Goal: Transaction & Acquisition: Book appointment/travel/reservation

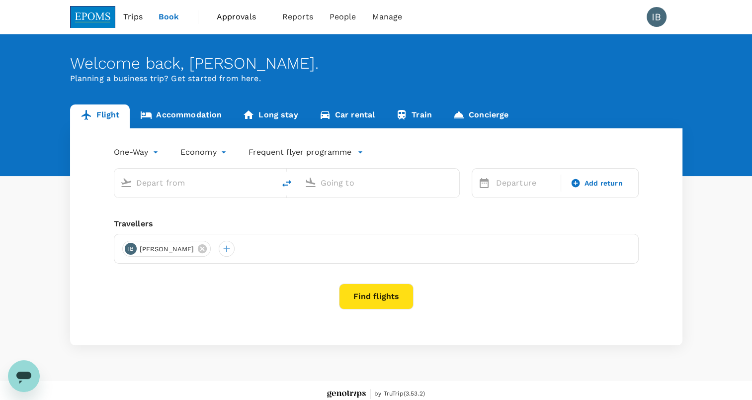
type input "roundtrip"
type input "Kota Kinabalu Intl (BKI)"
type input "Miri Intl (MYY)"
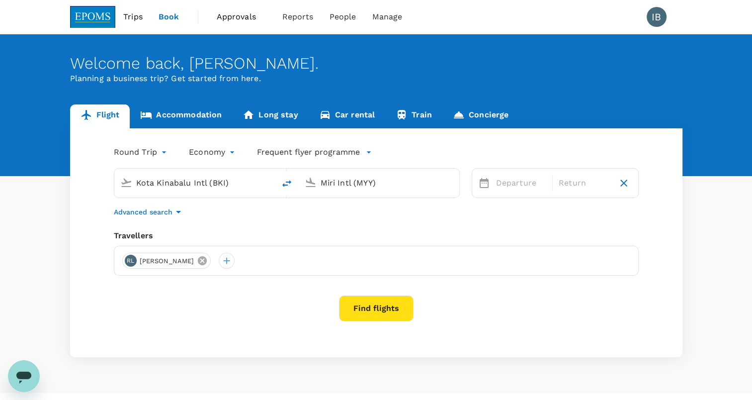
click at [204, 260] on icon at bounding box center [202, 260] width 11 height 11
click at [217, 183] on input "Kota Kinabalu Intl (BKI)" at bounding box center [195, 182] width 118 height 15
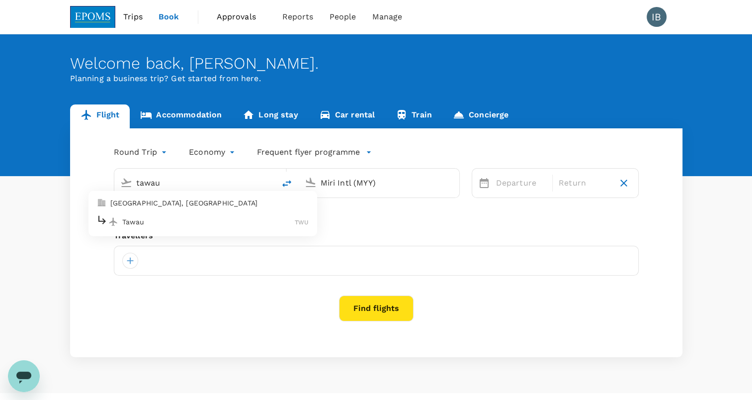
click at [176, 218] on p "Tawau" at bounding box center [208, 222] width 173 height 10
type input "Tawau (TWU)"
click at [374, 180] on input "Miri Intl (MYY)" at bounding box center [380, 182] width 118 height 15
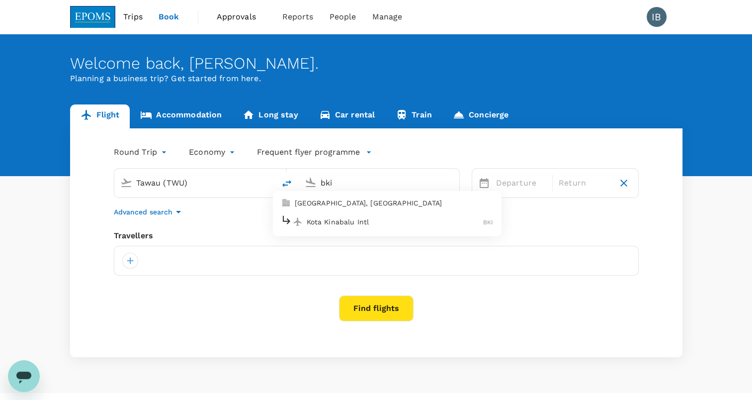
click at [350, 221] on p "Kota Kinabalu Intl" at bounding box center [395, 222] width 177 height 10
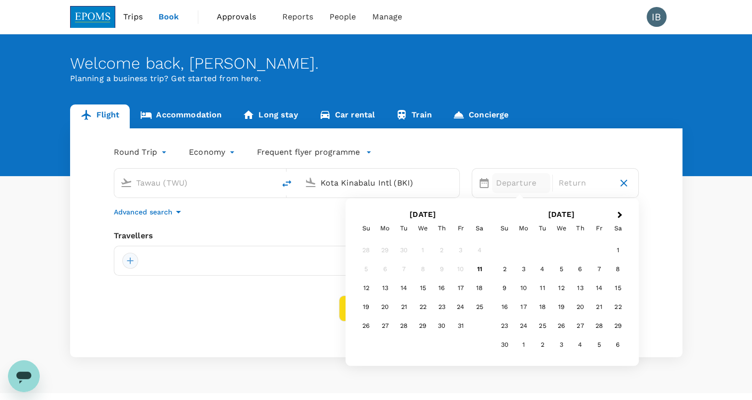
type input "Kota Kinabalu Intl (BKI)"
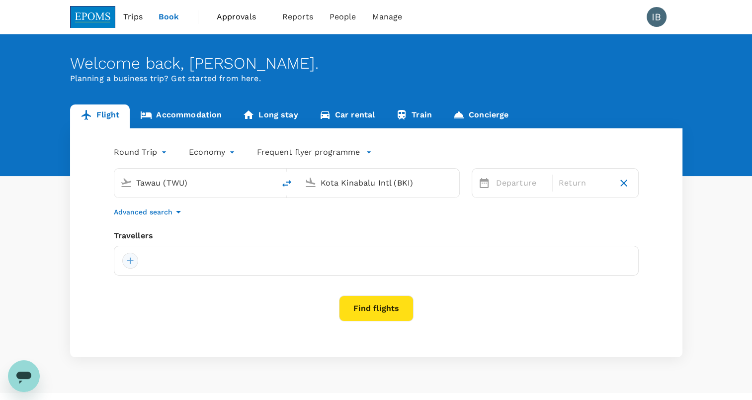
click at [131, 262] on div at bounding box center [130, 261] width 16 height 16
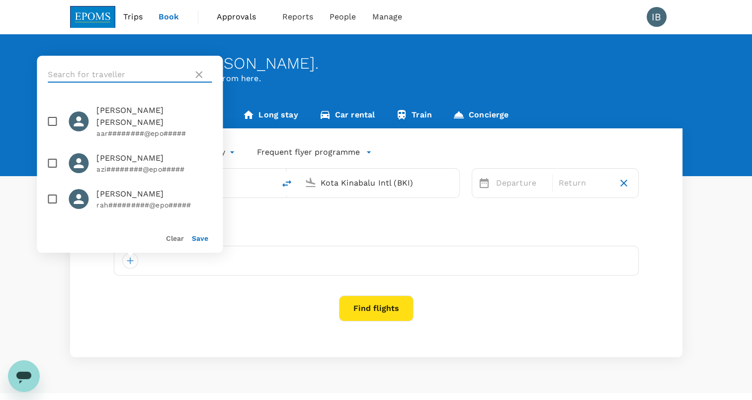
click at [89, 76] on input "text" at bounding box center [118, 75] width 141 height 16
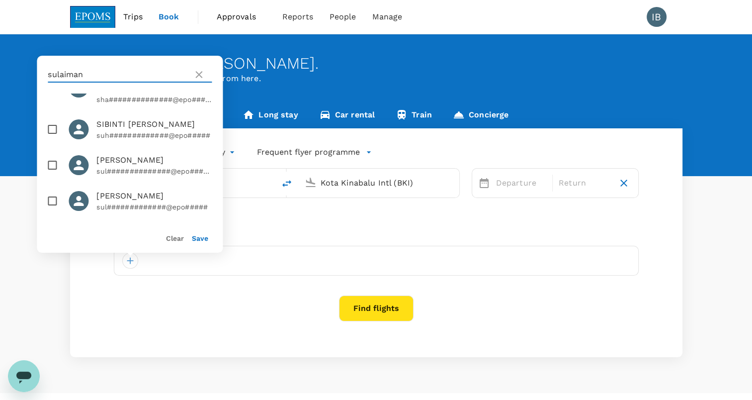
scroll to position [249, 0]
type input "sulaiman"
click at [57, 175] on input "checkbox" at bounding box center [52, 165] width 21 height 21
click at [134, 166] on span "SULAIMAN LAHODING" at bounding box center [153, 160] width 115 height 12
click at [124, 166] on span "SULAIMAN LAHODING" at bounding box center [153, 160] width 115 height 12
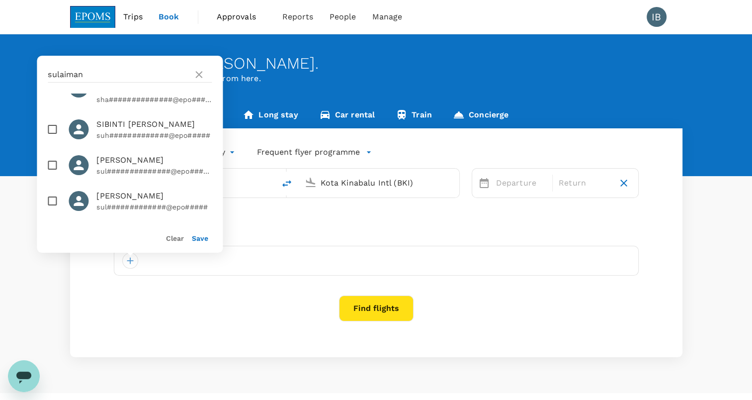
checkbox input "true"
click at [203, 243] on div "Save" at bounding box center [196, 234] width 24 height 20
click at [204, 241] on button "Save" at bounding box center [200, 238] width 16 height 8
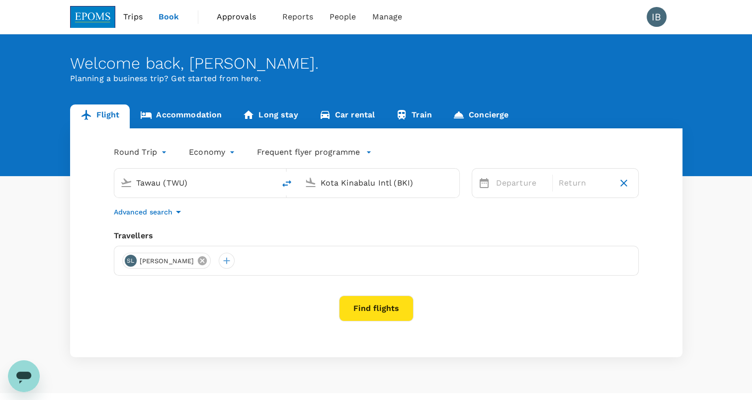
click at [208, 259] on icon at bounding box center [202, 260] width 11 height 11
click at [131, 262] on div at bounding box center [130, 261] width 16 height 16
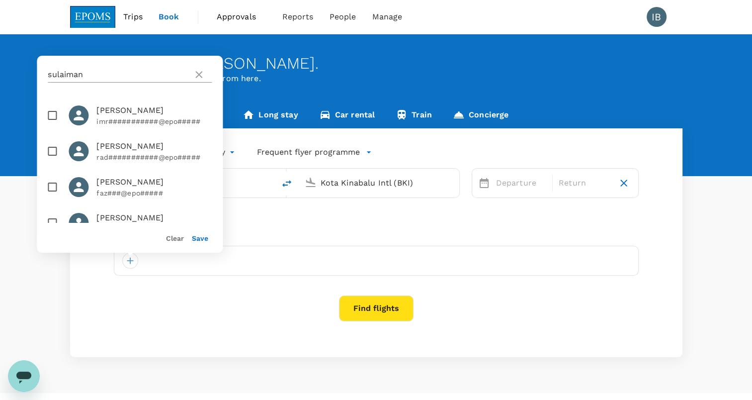
click at [200, 72] on icon at bounding box center [199, 75] width 12 height 12
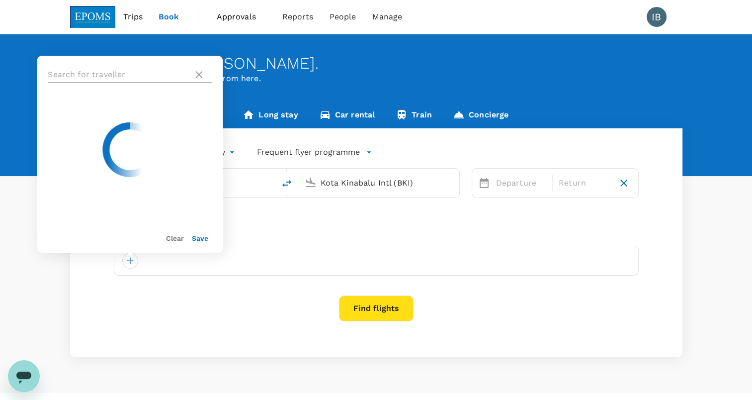
click at [110, 72] on input "text" at bounding box center [118, 75] width 141 height 16
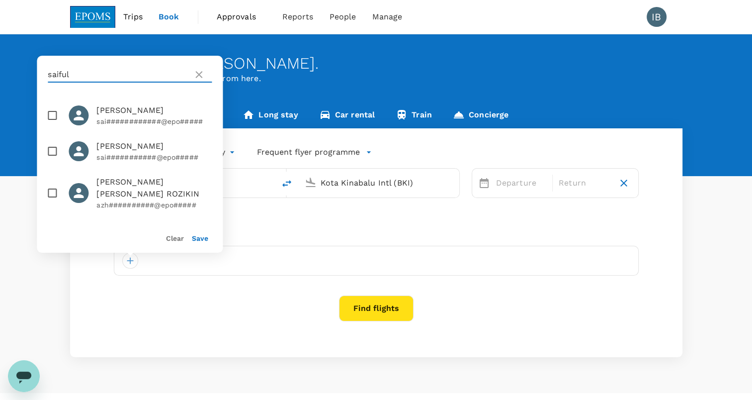
type input "saiful"
click at [131, 112] on span "MOHD SAIFULIZAM AZIZ" at bounding box center [153, 110] width 115 height 12
checkbox input "true"
click at [200, 243] on div "Save" at bounding box center [196, 234] width 24 height 20
click at [201, 240] on button "Save" at bounding box center [200, 238] width 16 height 8
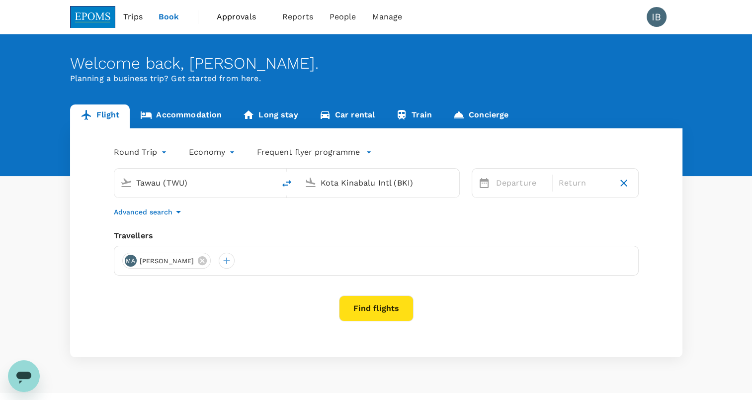
click at [377, 182] on input "Kota Kinabalu Intl (BKI)" at bounding box center [380, 182] width 118 height 15
click at [345, 221] on p "[GEOGRAPHIC_DATA] Intl" at bounding box center [394, 222] width 175 height 10
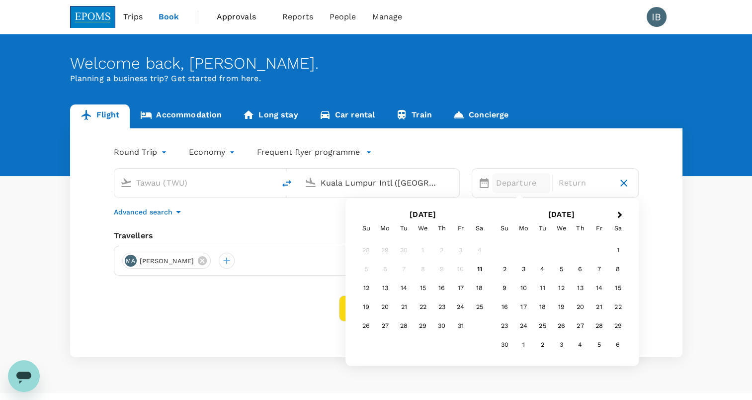
type input "Kuala Lumpur Intl (KUL)"
click at [384, 289] on div "13" at bounding box center [385, 288] width 19 height 19
click at [461, 291] on div "17" at bounding box center [460, 288] width 19 height 19
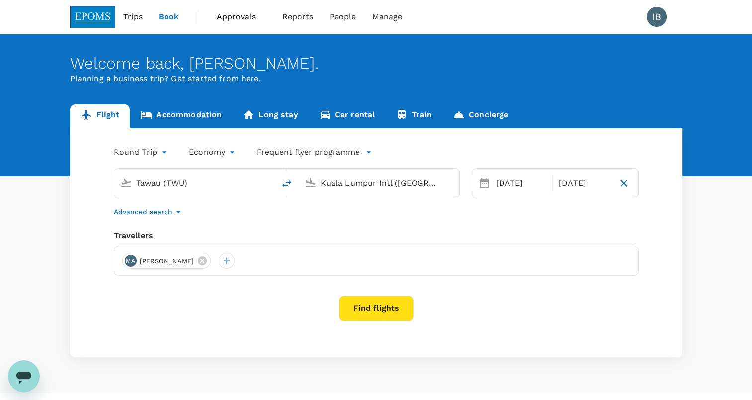
click at [368, 312] on button "Find flights" at bounding box center [376, 308] width 75 height 26
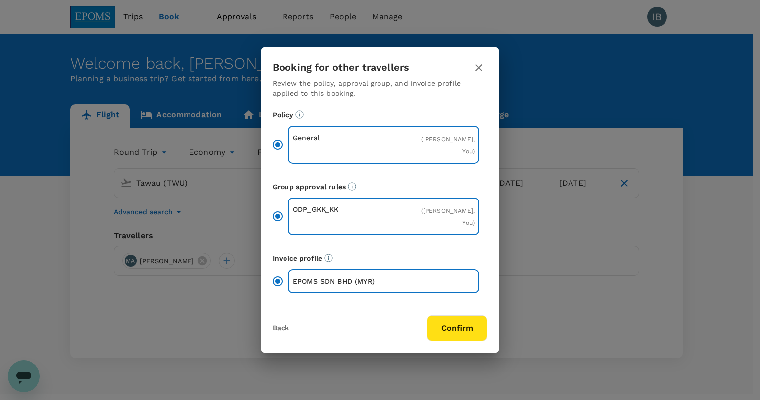
click at [454, 322] on button "Confirm" at bounding box center [457, 328] width 61 height 26
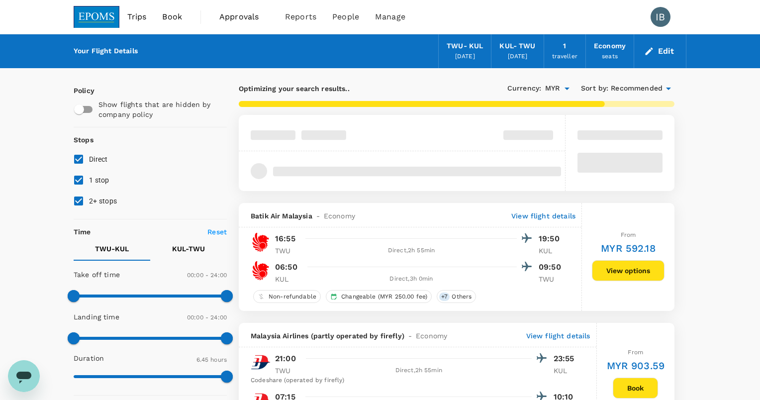
type input "MYR"
type input "1440"
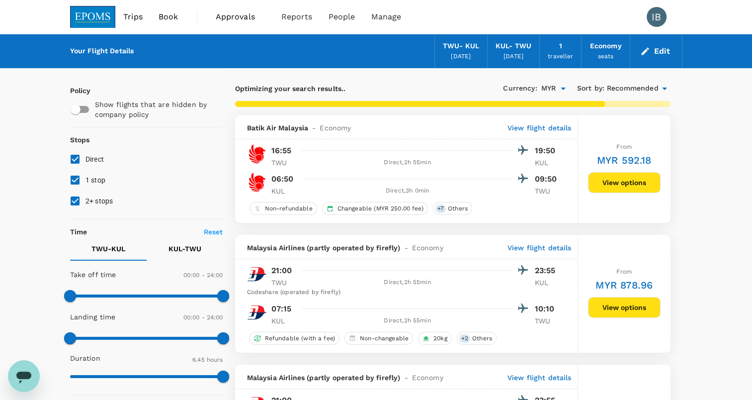
type input "655"
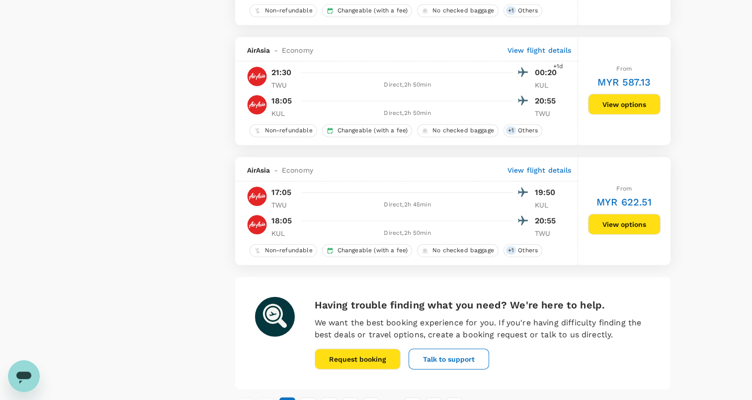
scroll to position [2297, 0]
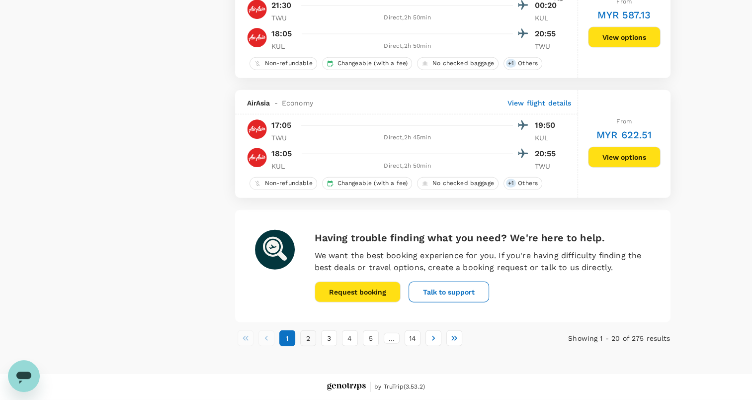
click at [312, 336] on button "2" at bounding box center [308, 338] width 16 height 16
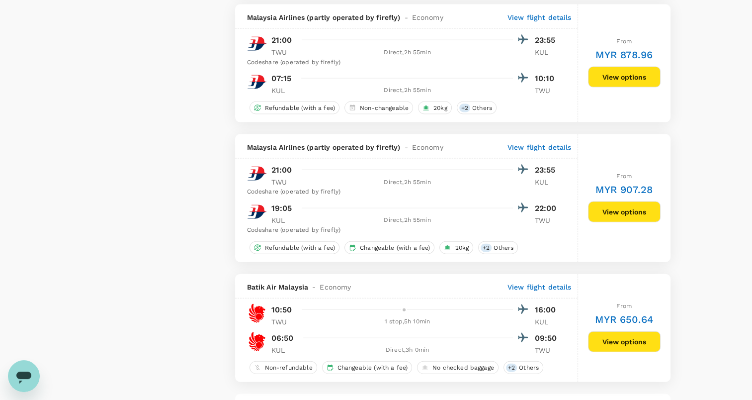
scroll to position [2327, 0]
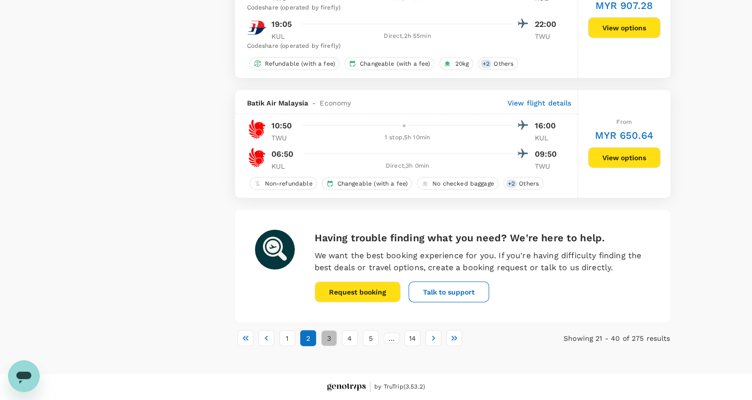
click at [328, 340] on button "3" at bounding box center [329, 338] width 16 height 16
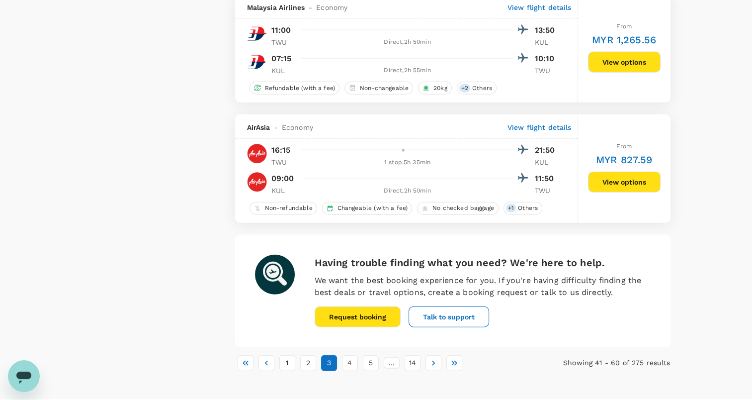
scroll to position [2317, 0]
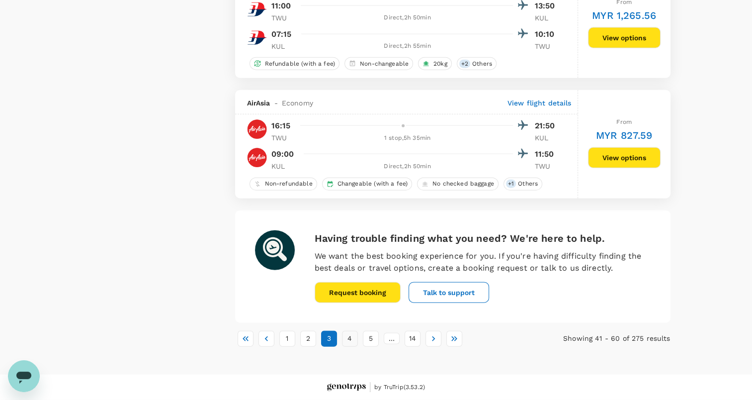
click at [345, 334] on button "4" at bounding box center [350, 339] width 16 height 16
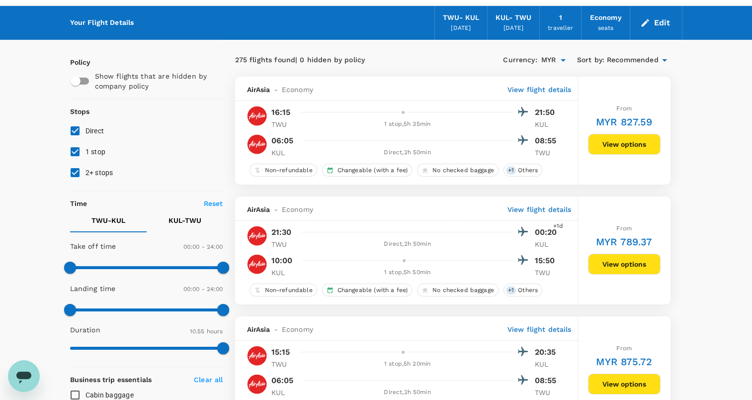
scroll to position [0, 0]
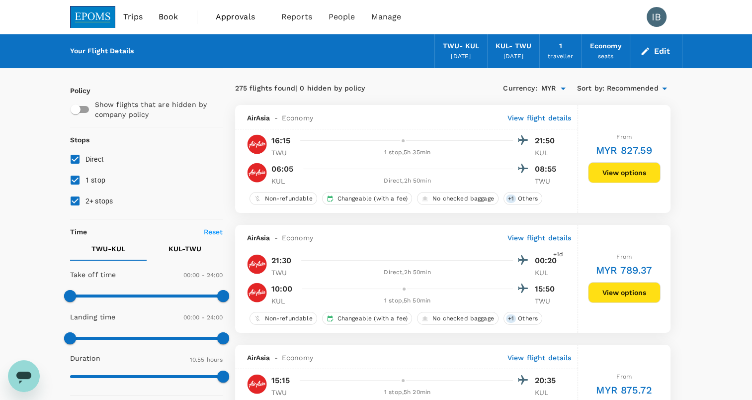
click at [133, 20] on span "Trips" at bounding box center [132, 17] width 19 height 12
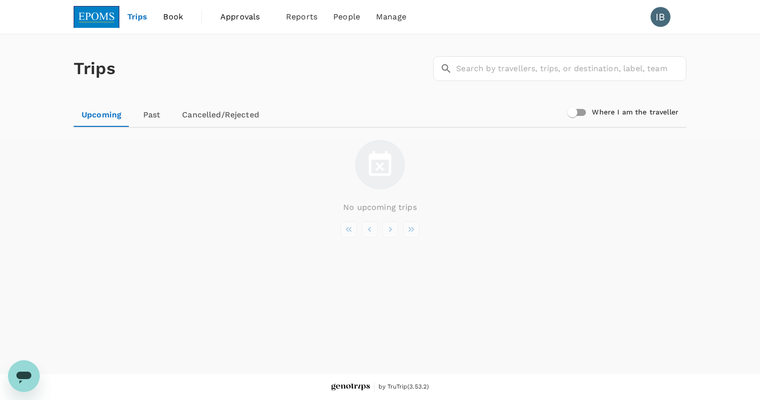
click at [137, 15] on span "Trips" at bounding box center [137, 17] width 20 height 12
click at [173, 18] on span "Book" at bounding box center [173, 17] width 20 height 12
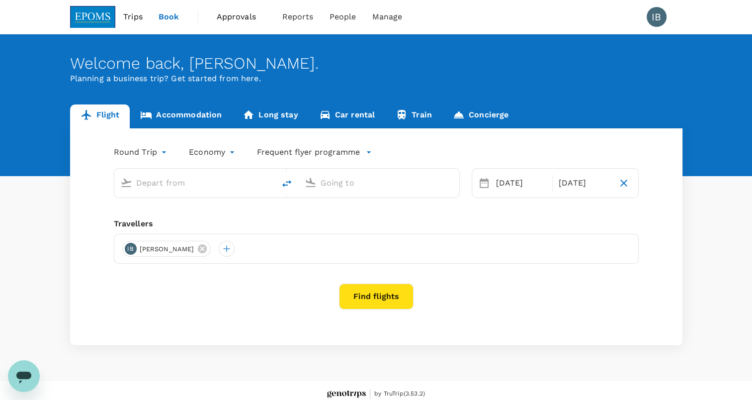
type input "Tawau (TWU)"
type input "Kuala Lumpur Intl (KUL)"
type input "Tawau (TWU)"
type input "Kuala Lumpur Intl (KUL)"
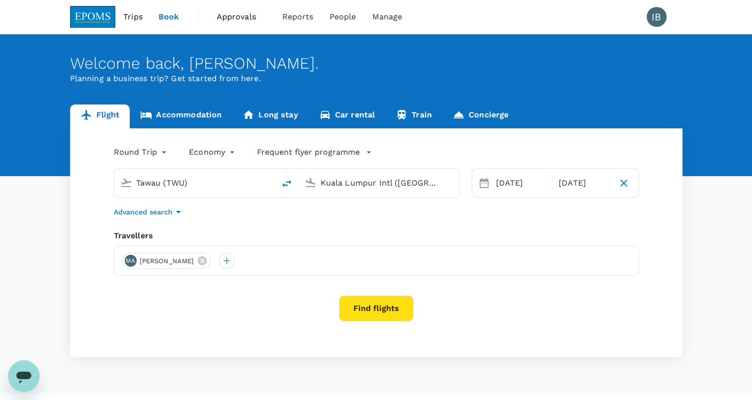
click at [623, 181] on icon "button" at bounding box center [624, 183] width 12 height 12
type input "oneway"
click at [379, 311] on button "Find flights" at bounding box center [376, 308] width 75 height 26
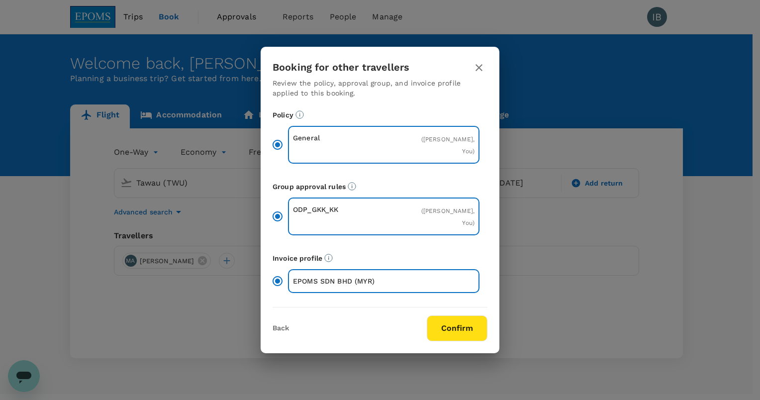
click at [440, 338] on button "Confirm" at bounding box center [457, 328] width 61 height 26
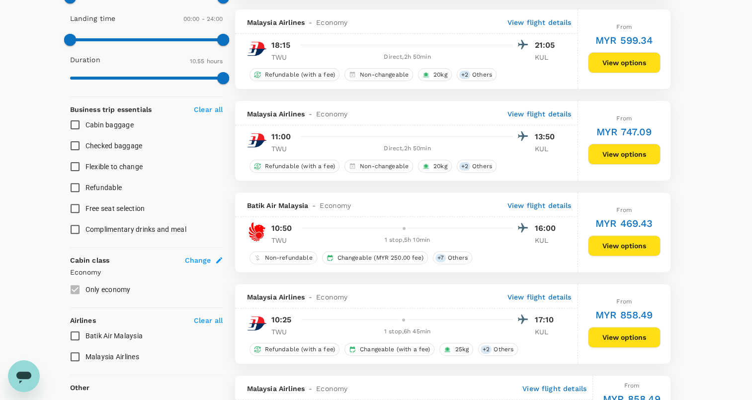
scroll to position [539, 0]
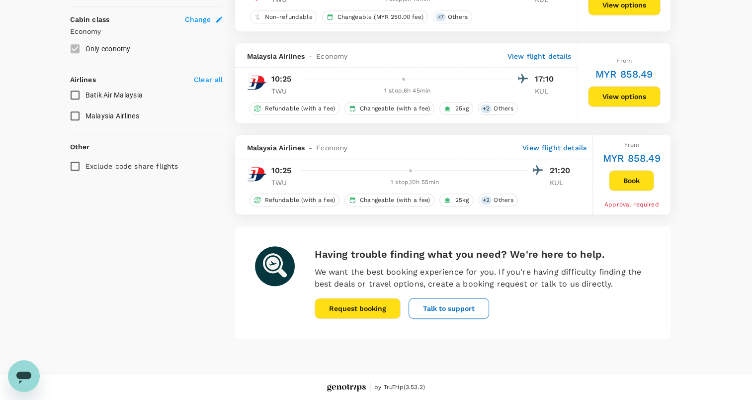
type input "1615"
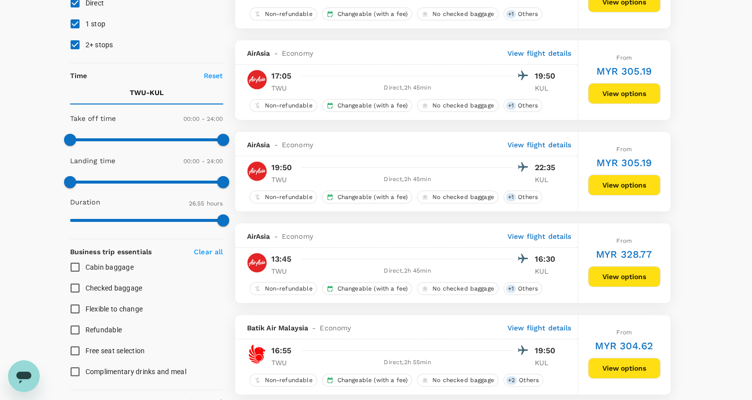
scroll to position [141, 0]
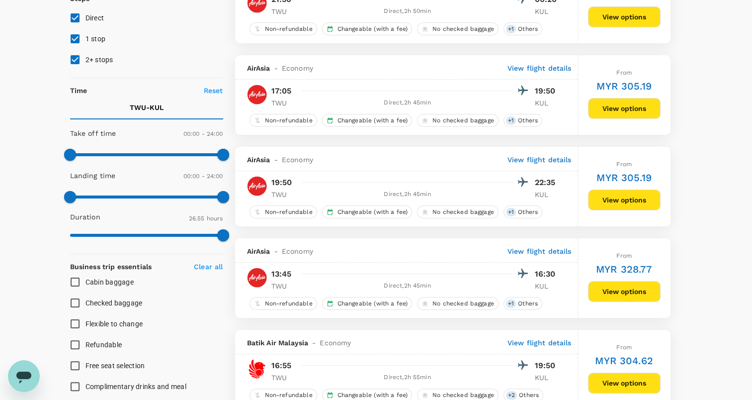
click at [608, 197] on button "View options" at bounding box center [624, 199] width 73 height 21
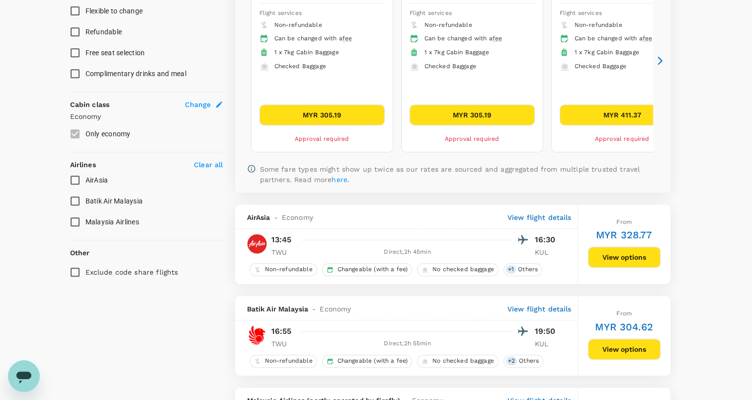
scroll to position [437, 0]
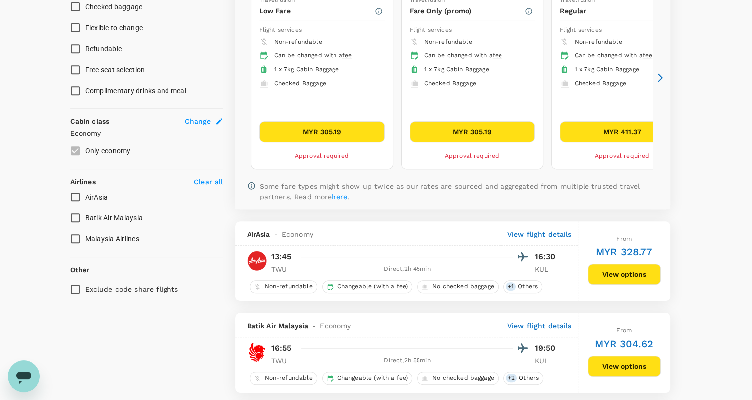
click at [467, 131] on button "MYR 305.19" at bounding box center [472, 131] width 125 height 21
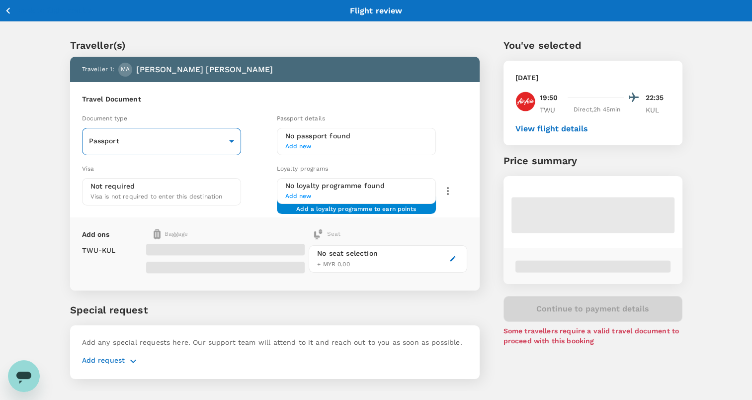
click at [235, 141] on body "Back to flight results Flight review Traveller(s) Traveller 1 : MA MOHD SAIFULI…" at bounding box center [376, 213] width 752 height 426
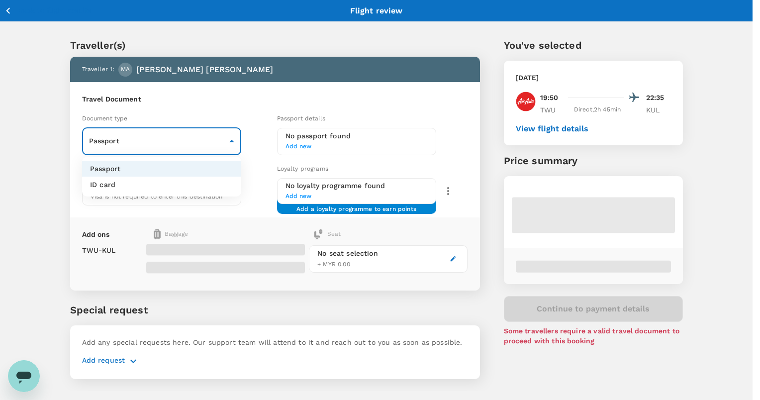
click at [160, 185] on li "ID card" at bounding box center [161, 184] width 159 height 16
type input "Id card"
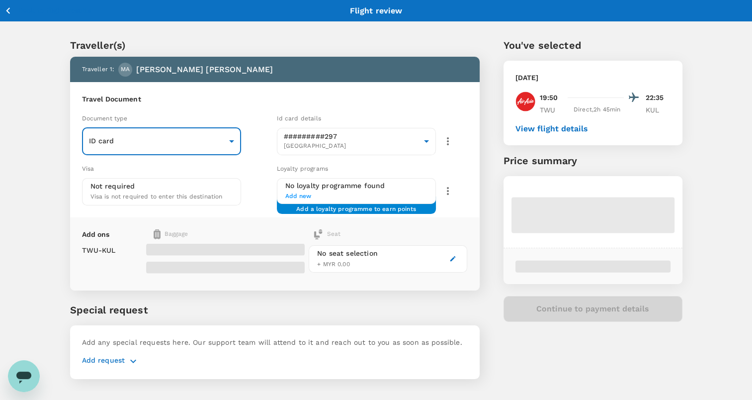
click at [451, 259] on icon "button" at bounding box center [452, 258] width 5 height 5
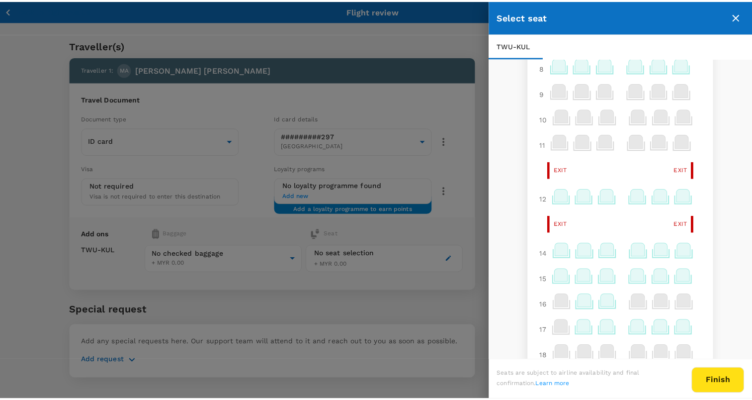
scroll to position [165, 0]
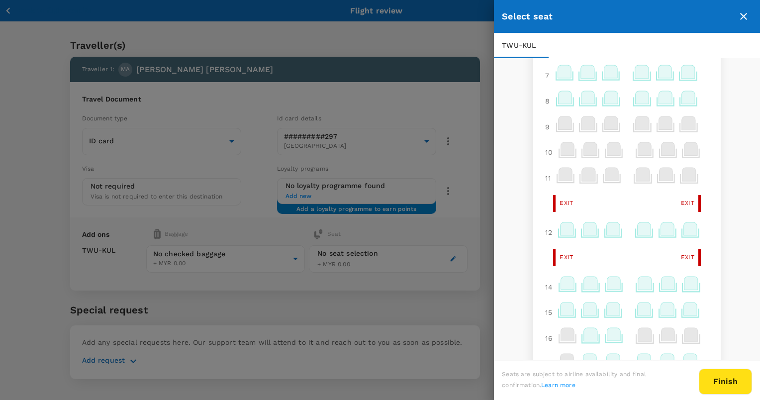
click at [560, 235] on icon at bounding box center [566, 228] width 13 height 13
click at [559, 103] on icon at bounding box center [564, 97] width 13 height 13
click at [560, 286] on icon at bounding box center [566, 282] width 13 height 13
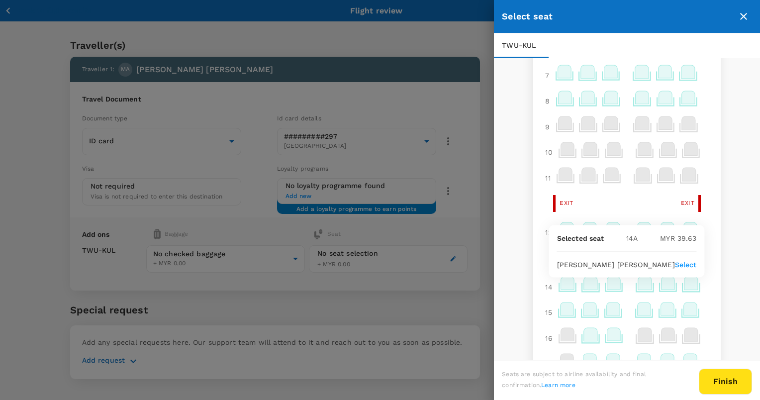
click at [561, 314] on icon at bounding box center [566, 308] width 13 height 13
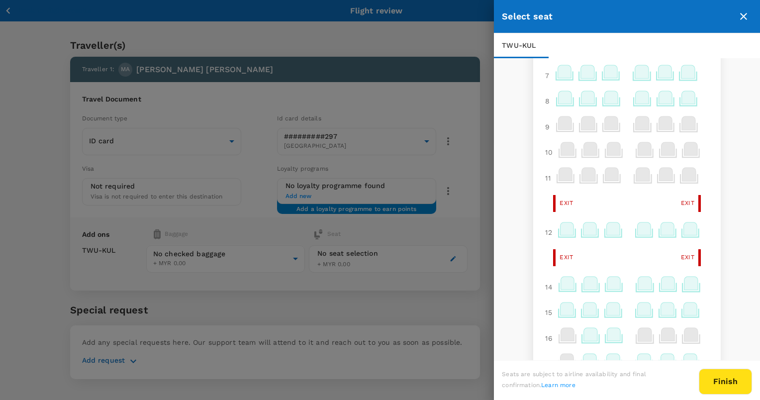
click at [561, 314] on icon at bounding box center [566, 308] width 13 height 13
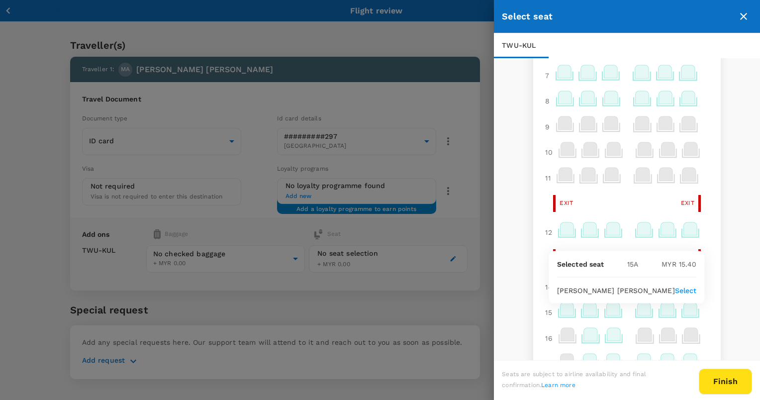
click at [533, 272] on div "1 2 3 4 5 6 7 8 9 10 11 Exit Exit 12 Exit Exit 14 15 16 17 18 19 20 21 22 23 24…" at bounding box center [626, 322] width 187 height 842
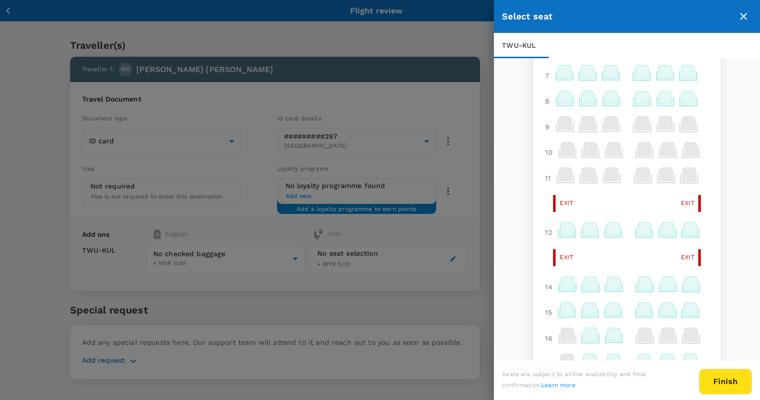
click at [560, 288] on icon at bounding box center [566, 282] width 13 height 13
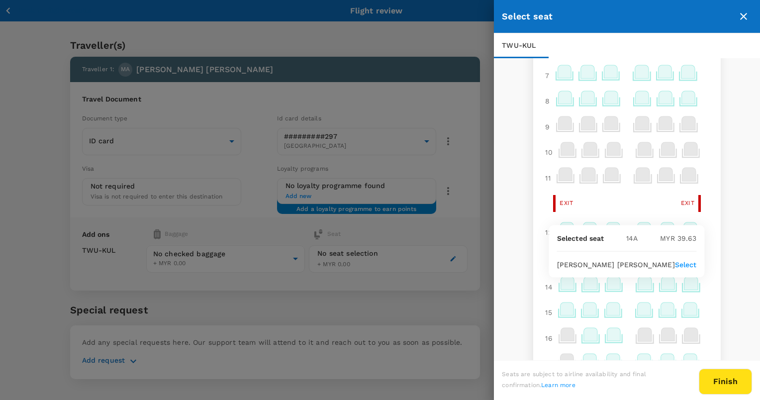
click at [683, 263] on p "Select" at bounding box center [686, 265] width 22 height 10
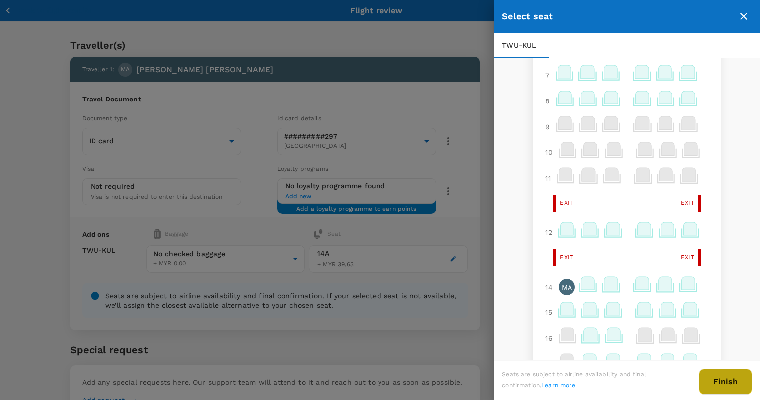
click at [720, 378] on button "Finish" at bounding box center [724, 381] width 53 height 26
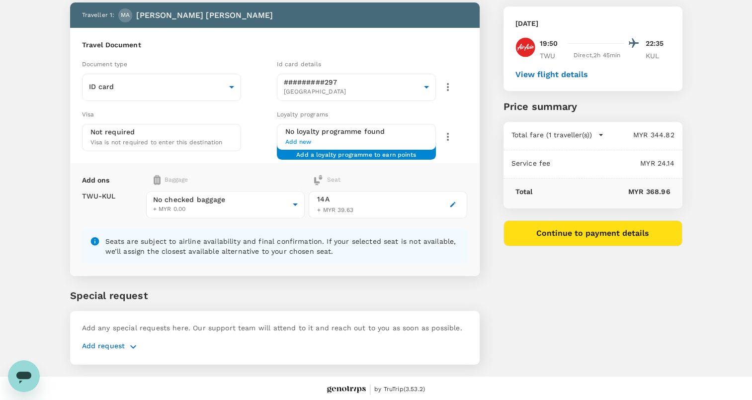
scroll to position [55, 0]
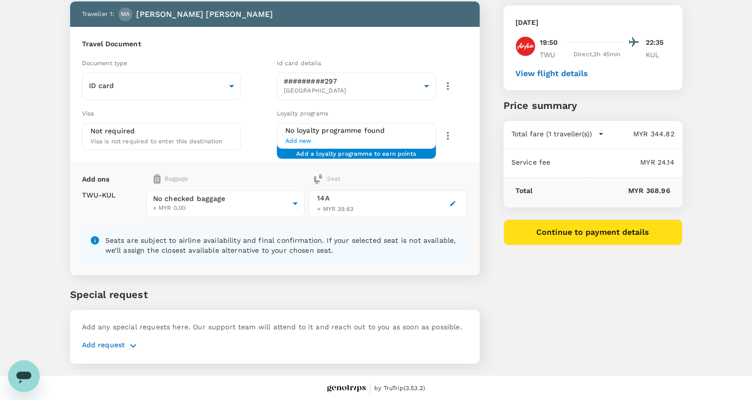
click at [131, 344] on icon "button" at bounding box center [133, 345] width 6 height 3
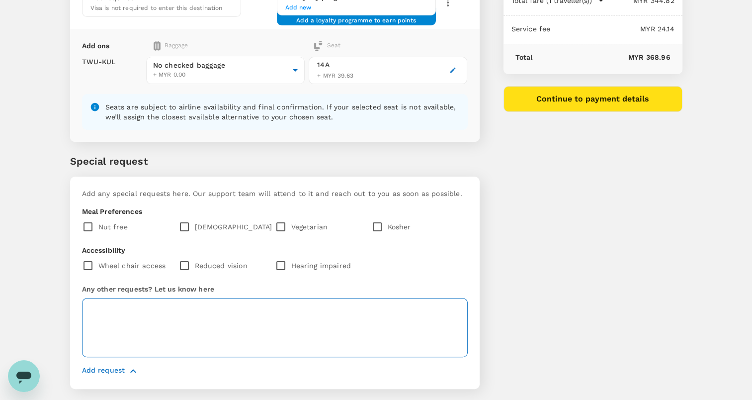
scroll to position [204, 0]
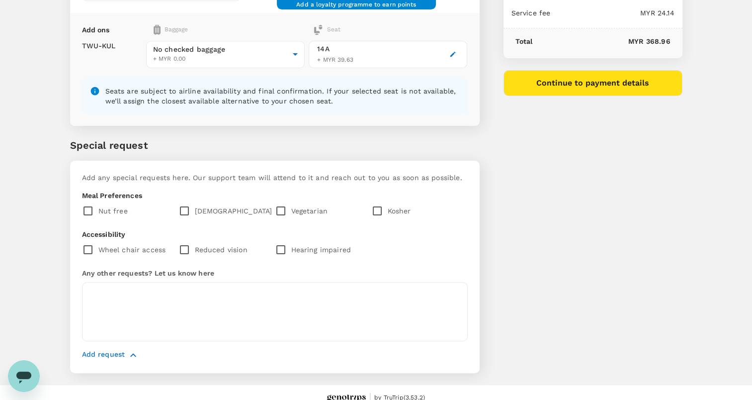
click at [186, 209] on input "checkbox" at bounding box center [186, 210] width 16 height 21
checkbox input "true"
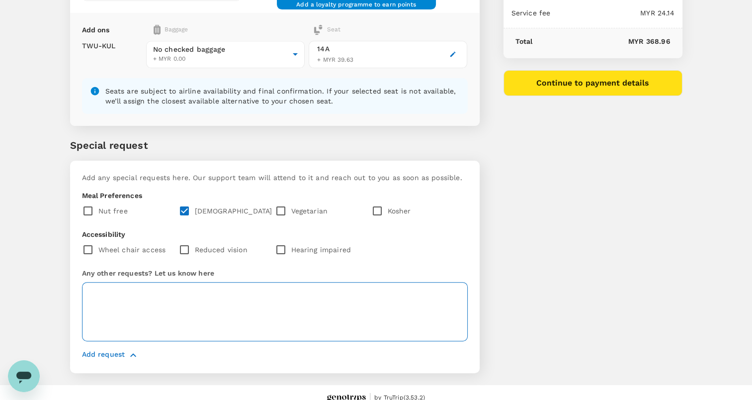
click at [183, 298] on textarea at bounding box center [275, 311] width 386 height 59
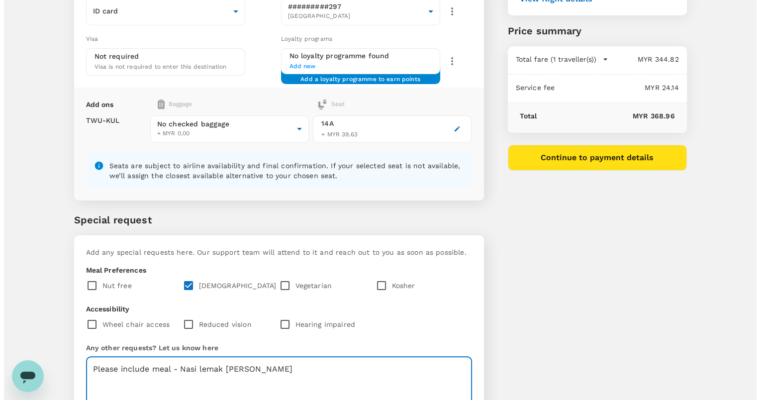
scroll to position [114, 0]
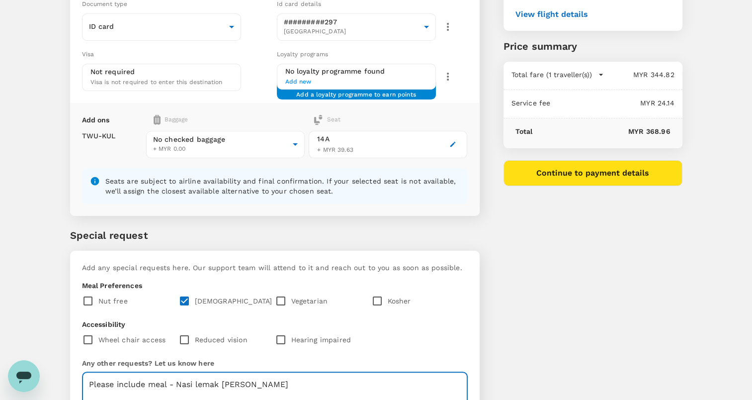
type textarea "Please include meal - Nasi lemak pak naseer"
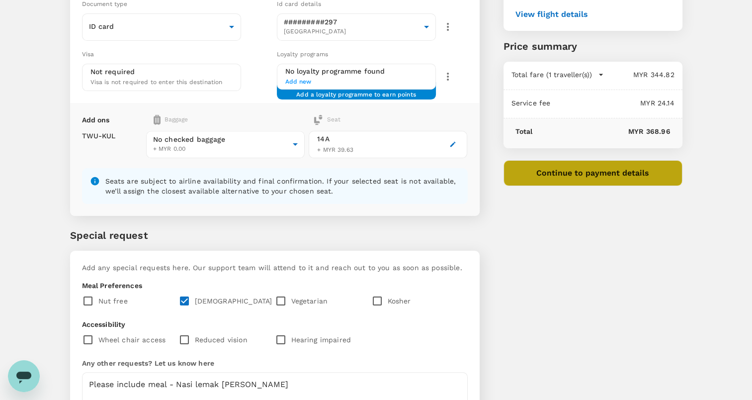
click at [606, 177] on button "Continue to payment details" at bounding box center [593, 173] width 179 height 26
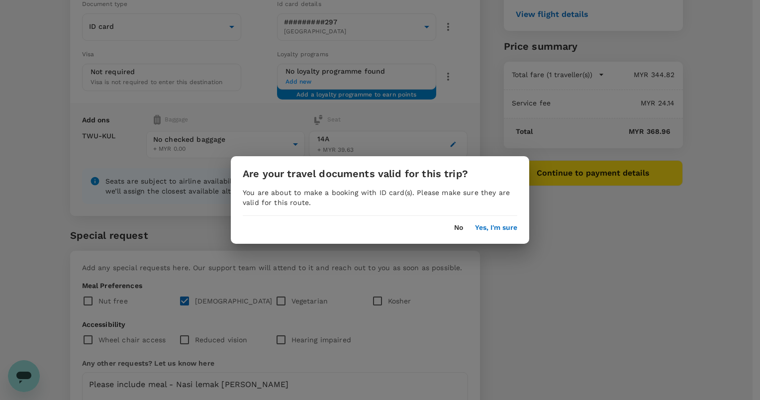
click at [500, 229] on button "Yes, I'm sure" at bounding box center [496, 228] width 42 height 8
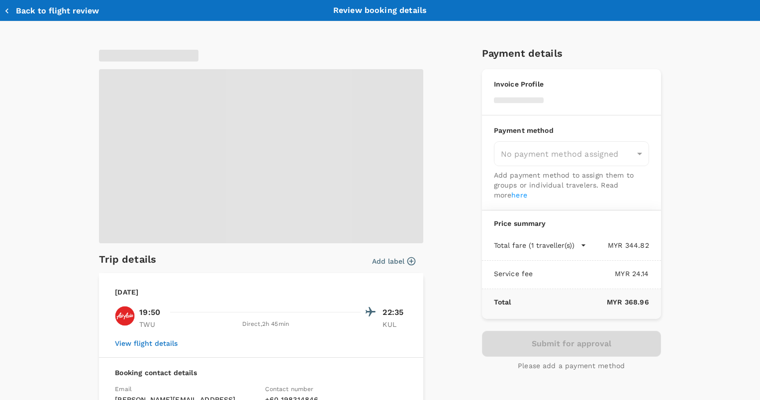
type input "9ea61a02-274a-4f65-9d5b-ca51ac7b2cfc"
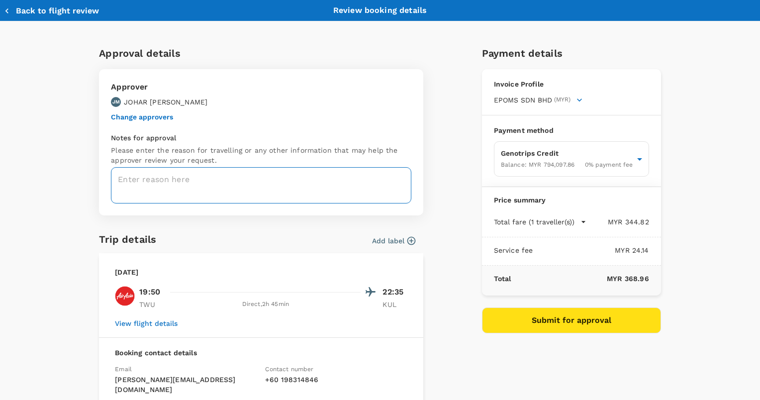
click at [287, 182] on textarea at bounding box center [261, 185] width 300 height 36
paste textarea "GK PC150 PC200 Crane Robway 4100 Maintenance & Operation services"
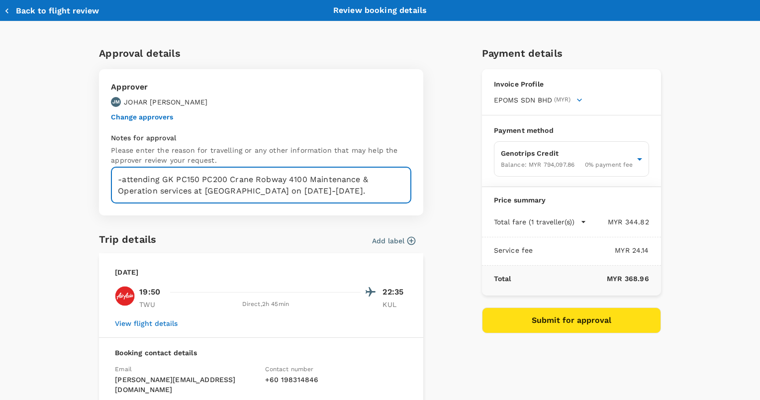
drag, startPoint x: 266, startPoint y: 199, endPoint x: 108, endPoint y: 179, distance: 159.3
click at [111, 179] on textarea "-attending GK PC150 PC200 Crane Robway 4100 Maintenance & Operation services at…" at bounding box center [261, 185] width 300 height 36
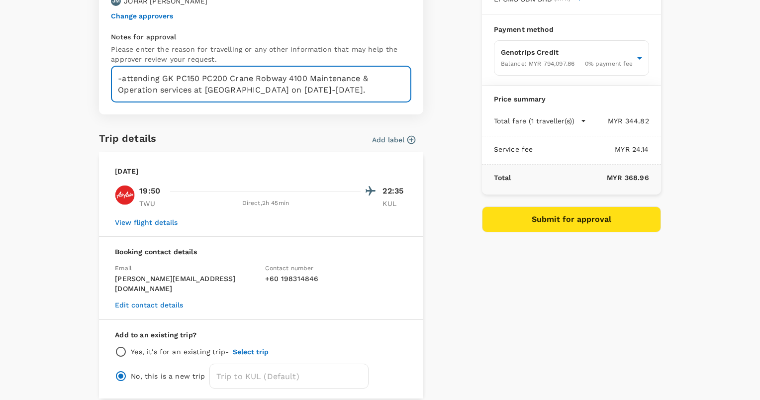
scroll to position [84, 0]
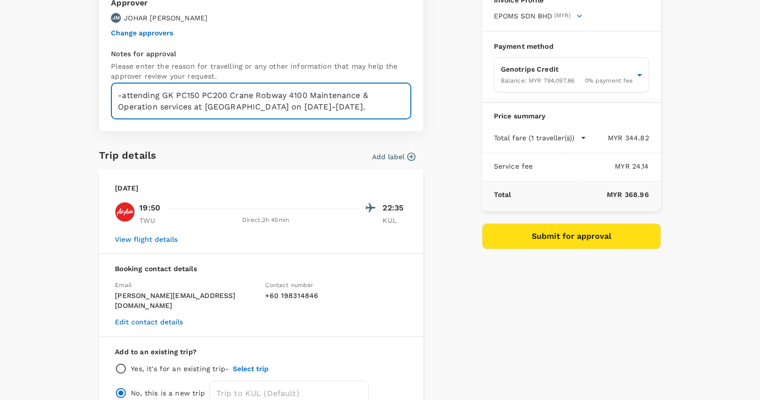
type textarea "-attending GK PC150 PC200 Crane Robway 4100 Maintenance & Operation services at…"
click at [147, 239] on button "View flight details" at bounding box center [146, 239] width 63 height 8
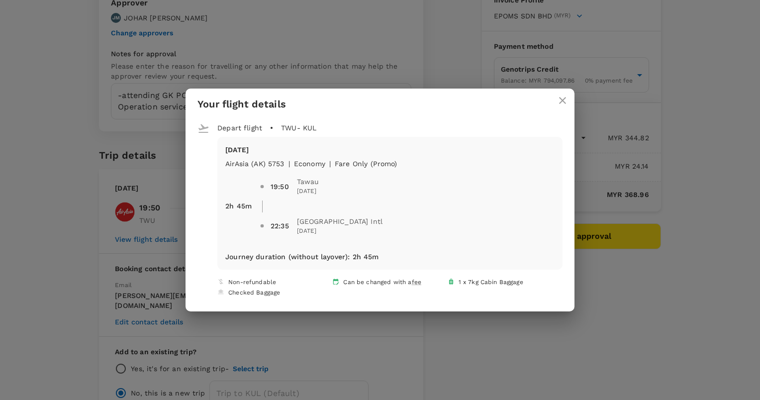
click at [561, 103] on icon "close" at bounding box center [562, 100] width 12 height 12
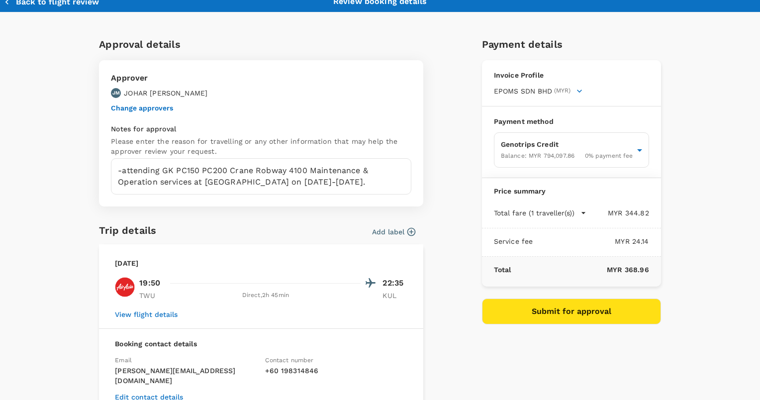
scroll to position [0, 0]
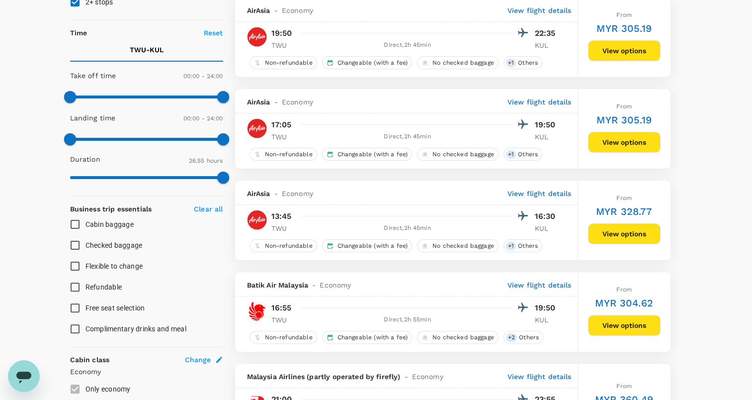
scroll to position [50, 0]
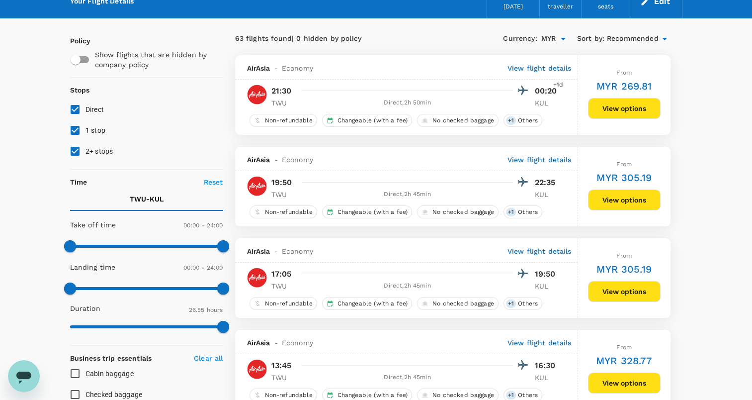
click at [636, 198] on button "View options" at bounding box center [624, 199] width 73 height 21
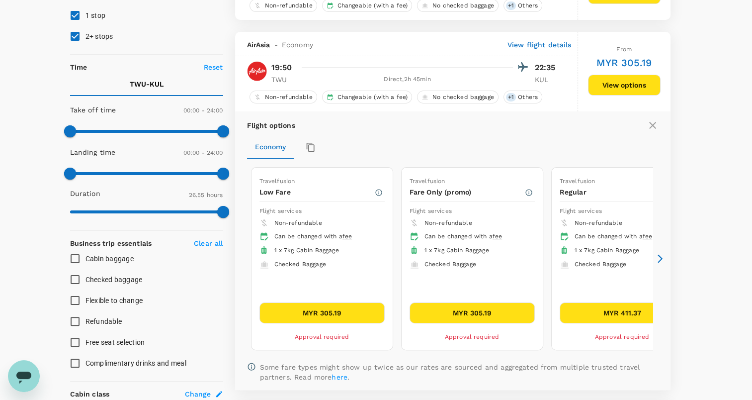
scroll to position [196, 0]
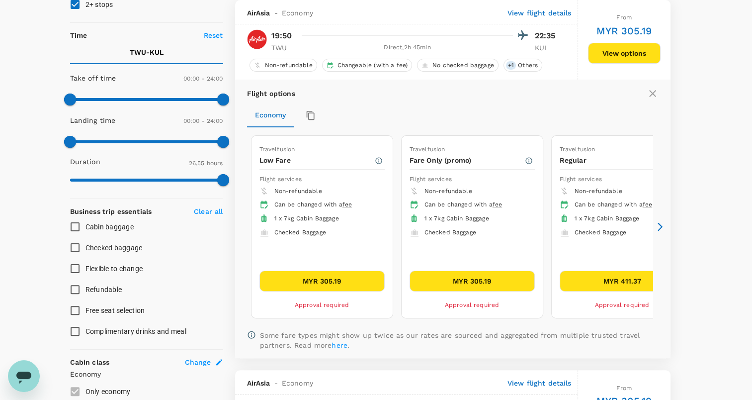
click at [466, 278] on button "MYR 305.19" at bounding box center [472, 280] width 125 height 21
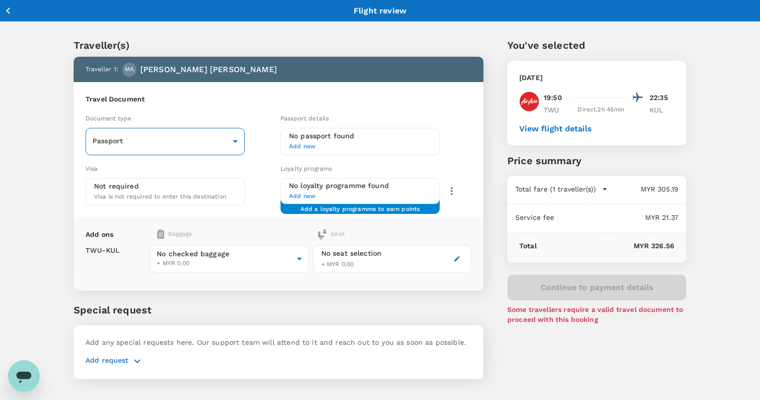
click at [232, 140] on body "Back to flight results Flight review Traveller(s) Traveller 1 : MA MOHD SAIFULI…" at bounding box center [380, 213] width 760 height 426
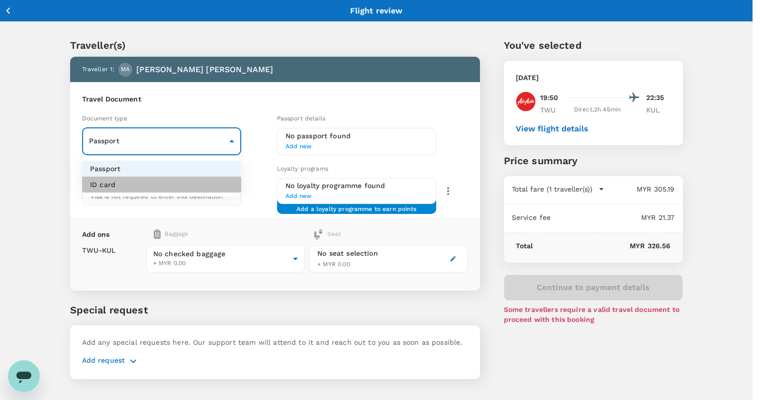
click at [127, 184] on li "ID card" at bounding box center [161, 184] width 159 height 16
type input "Id card"
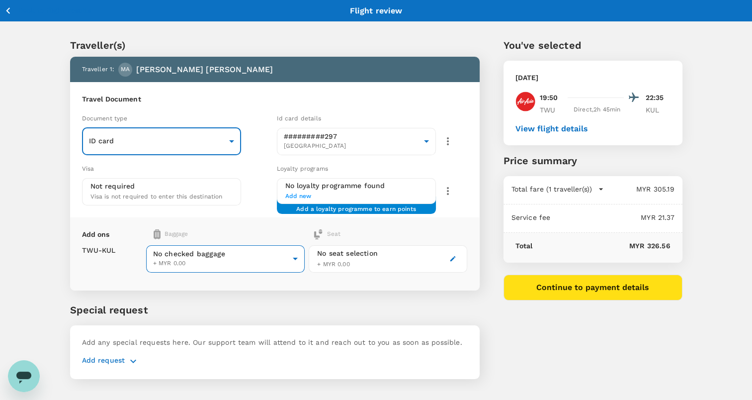
click at [294, 257] on body "Back to flight results Flight review Traveller(s) Traveller 1 : MA MOHD SAIFULI…" at bounding box center [376, 213] width 752 height 426
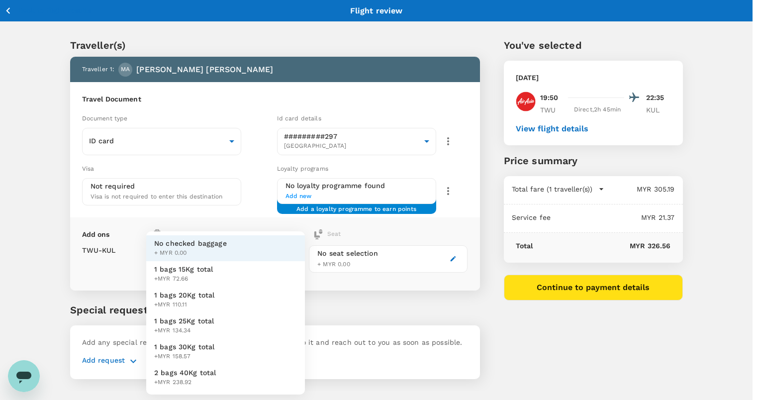
click at [205, 271] on span "1 bags 15Kg total" at bounding box center [183, 269] width 59 height 10
type input "1 - 72.66"
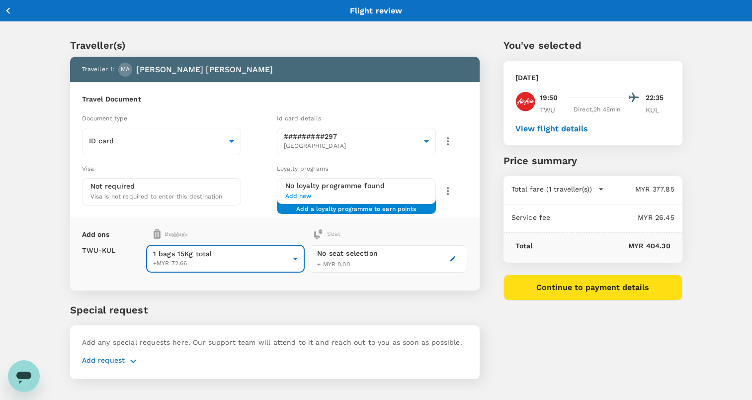
click at [456, 257] on icon "button" at bounding box center [452, 258] width 7 height 7
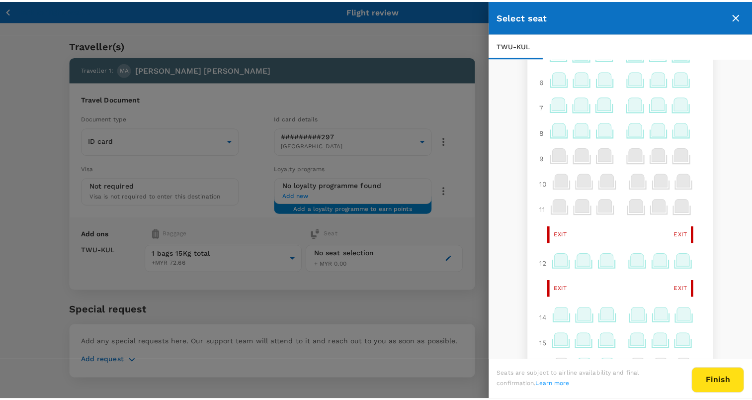
scroll to position [149, 0]
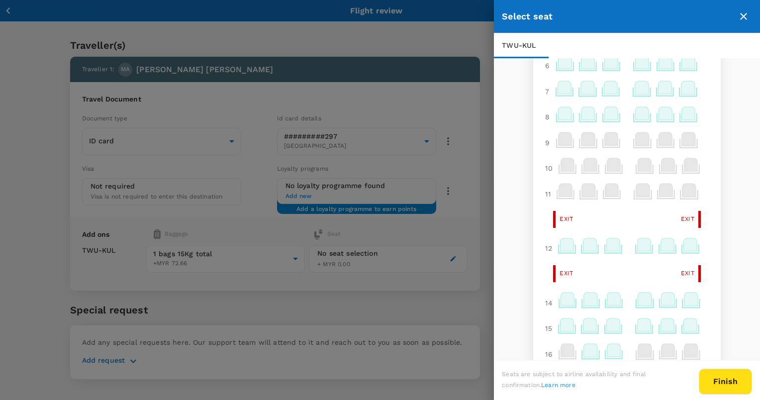
click at [560, 305] on icon at bounding box center [566, 298] width 13 height 13
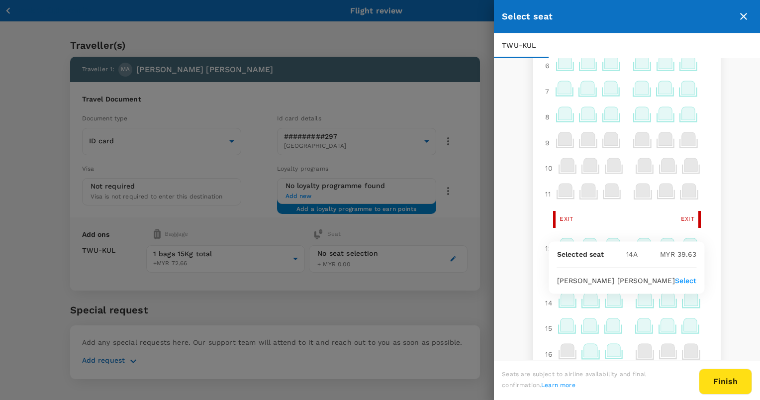
click at [682, 281] on p "Select" at bounding box center [686, 280] width 22 height 10
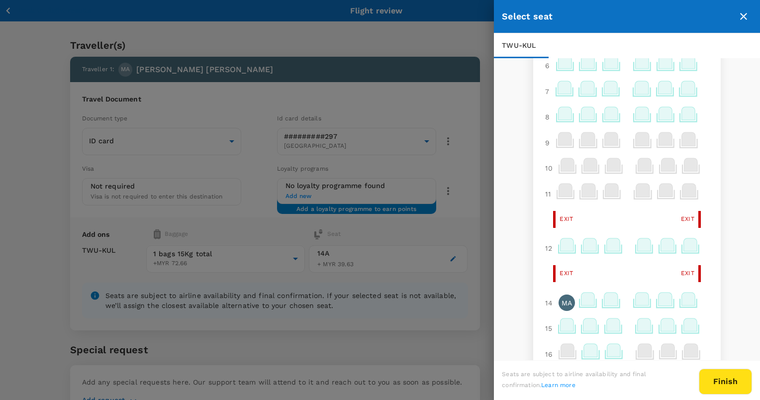
click at [726, 378] on button "Finish" at bounding box center [724, 381] width 53 height 26
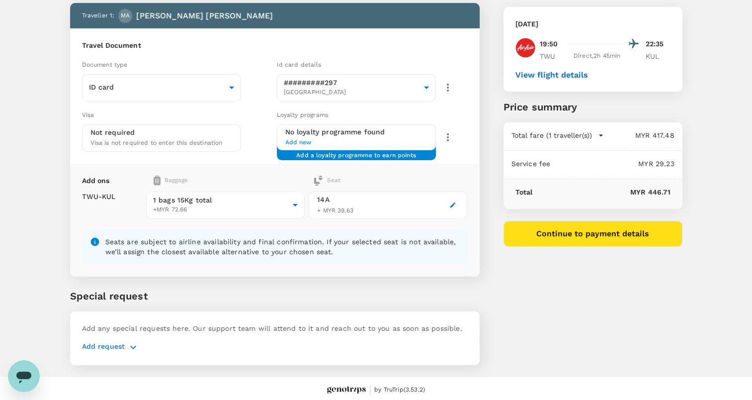
scroll to position [55, 0]
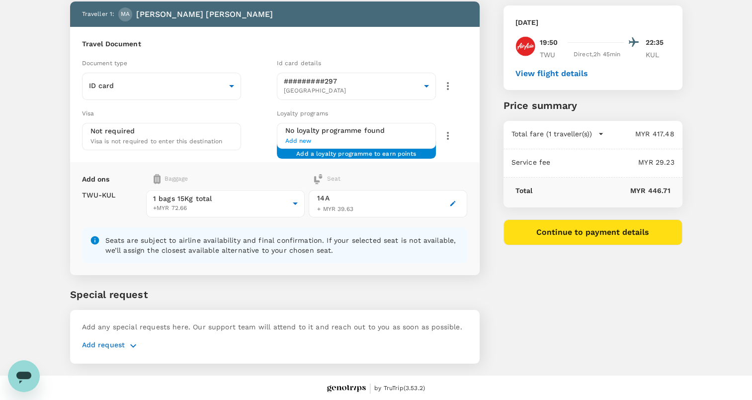
click at [618, 237] on button "Continue to payment details" at bounding box center [593, 232] width 179 height 26
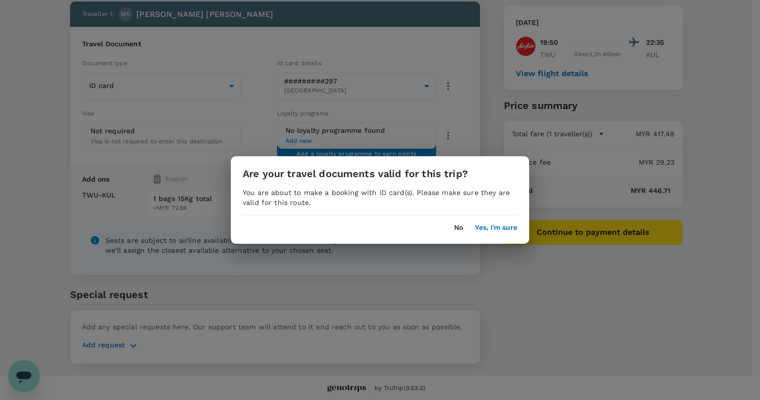
click at [523, 280] on div "Are your travel documents valid for this trip? You are about to make a booking …" at bounding box center [380, 200] width 760 height 400
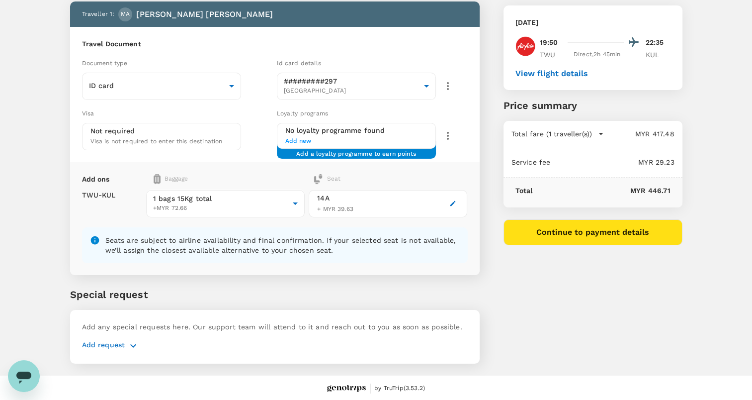
click at [134, 341] on icon "button" at bounding box center [133, 346] width 12 height 12
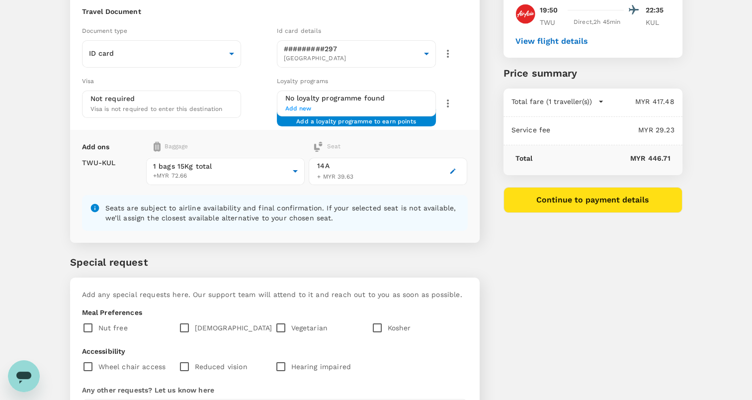
scroll to position [105, 0]
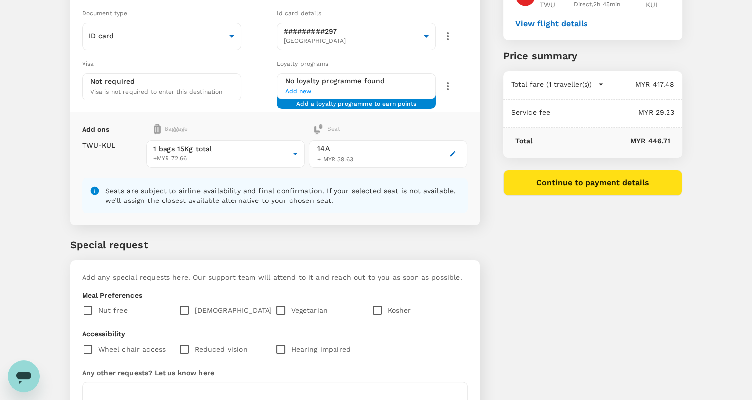
click at [183, 312] on input "checkbox" at bounding box center [186, 310] width 16 height 21
checkbox input "true"
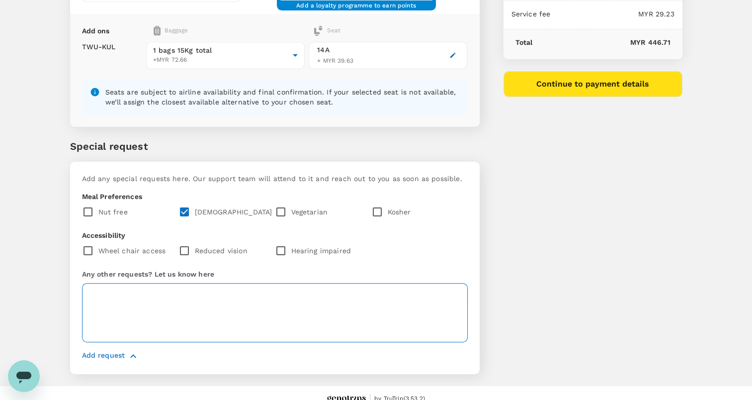
scroll to position [214, 0]
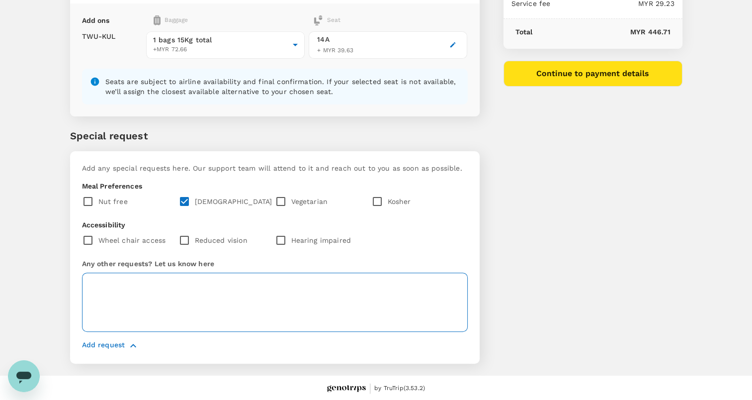
click at [186, 282] on textarea at bounding box center [275, 301] width 386 height 59
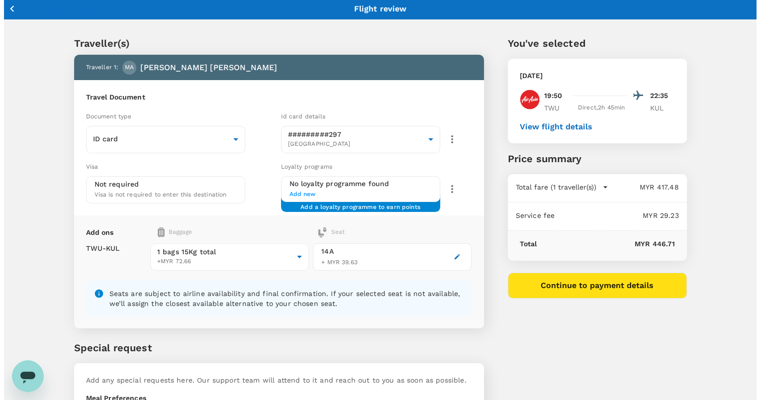
scroll to position [0, 0]
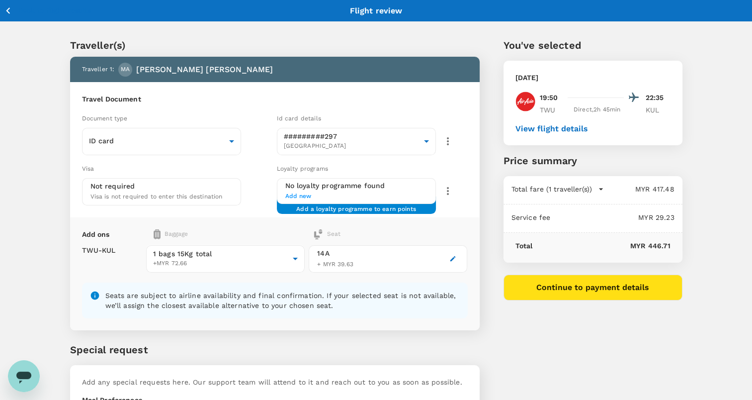
type textarea "- Please include meal - nasi lemak pak naseer"
click at [593, 286] on button "Continue to payment details" at bounding box center [593, 287] width 179 height 26
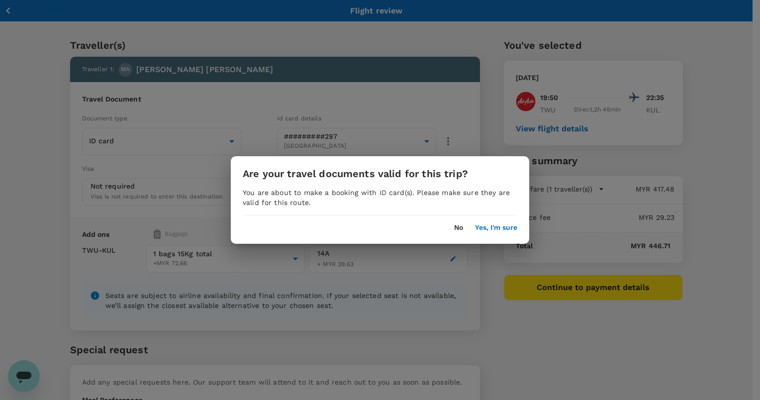
click at [486, 229] on button "Yes, I'm sure" at bounding box center [496, 228] width 42 height 8
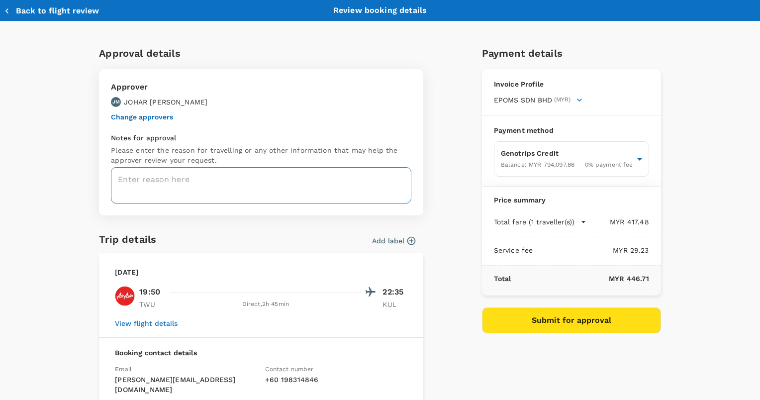
click at [172, 179] on textarea at bounding box center [261, 185] width 300 height 36
paste textarea "-attending GK PC150 PC200 Crane Robway 4100 Maintenance & Operation services at…"
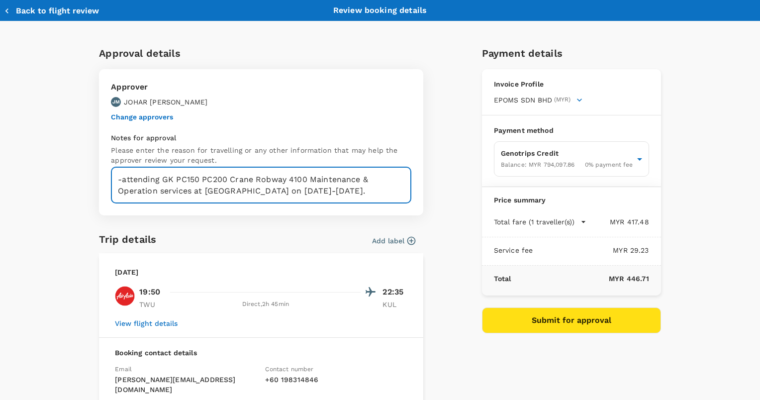
type textarea "-attending GK PC150 PC200 Crane Robway 4100 Maintenance & Operation services at…"
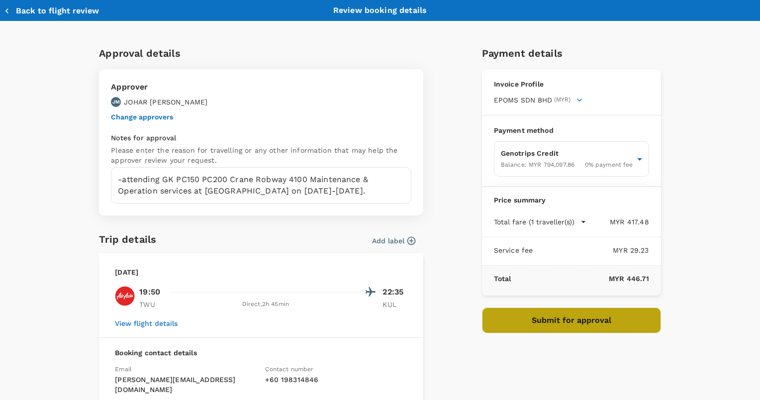
click at [547, 318] on button "Submit for approval" at bounding box center [571, 320] width 179 height 26
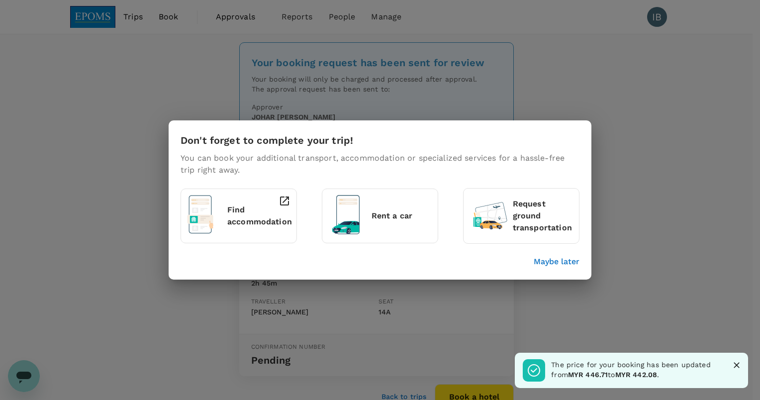
click at [253, 215] on p "Find accommodation" at bounding box center [259, 216] width 65 height 24
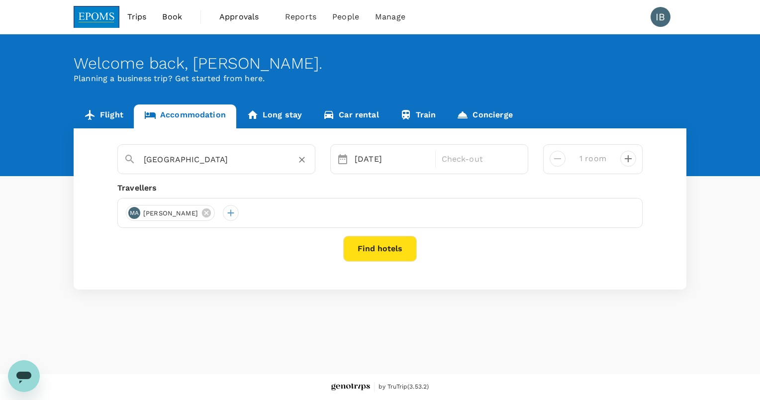
click at [214, 163] on input "Kuala Lumpur" at bounding box center [212, 159] width 137 height 15
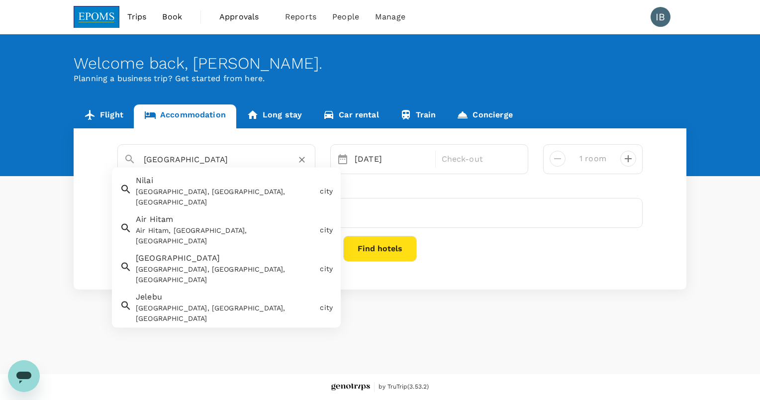
drag, startPoint x: 191, startPoint y: 158, endPoint x: 140, endPoint y: 161, distance: 51.3
click at [140, 161] on div "Kuala Lumpur" at bounding box center [222, 156] width 173 height 24
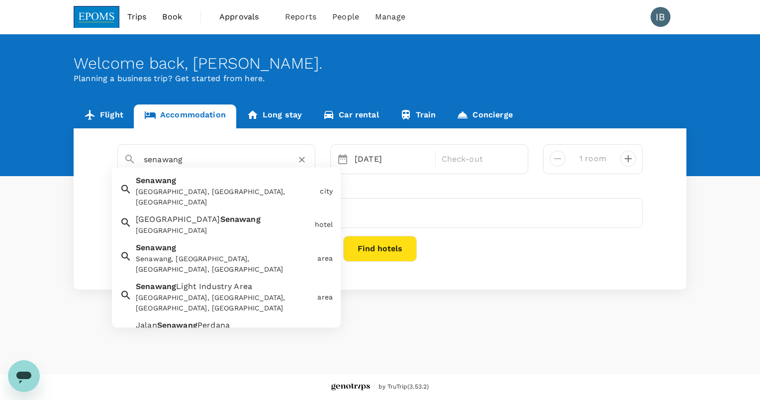
click at [235, 188] on div "Senawang, Negeri Sembilan, Malaysia" at bounding box center [226, 196] width 180 height 21
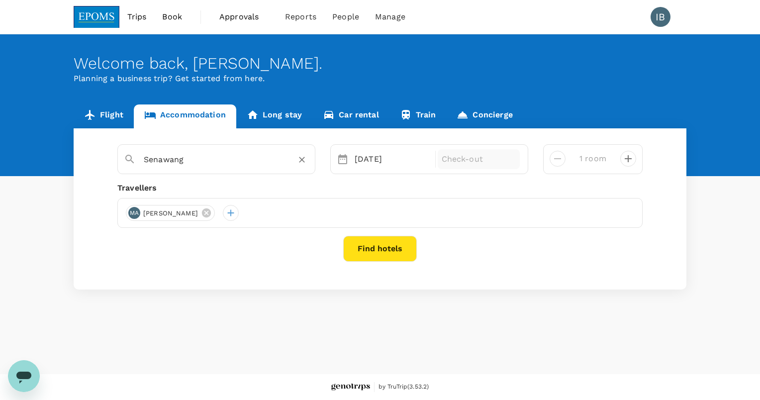
type input "Senawang"
click at [507, 163] on p "Check-out" at bounding box center [478, 159] width 75 height 12
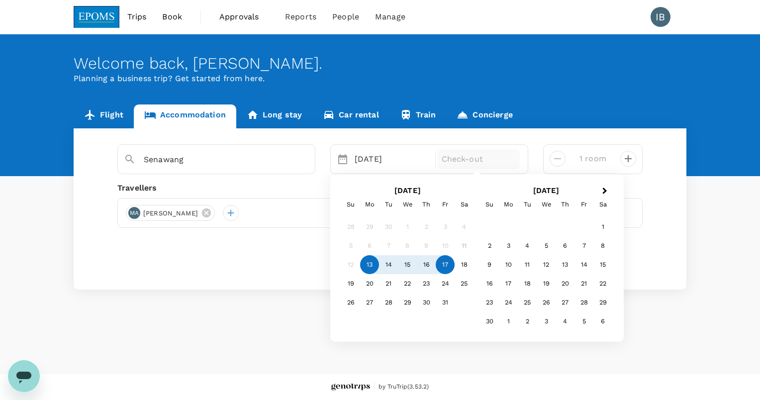
click at [446, 265] on div "17" at bounding box center [445, 264] width 19 height 19
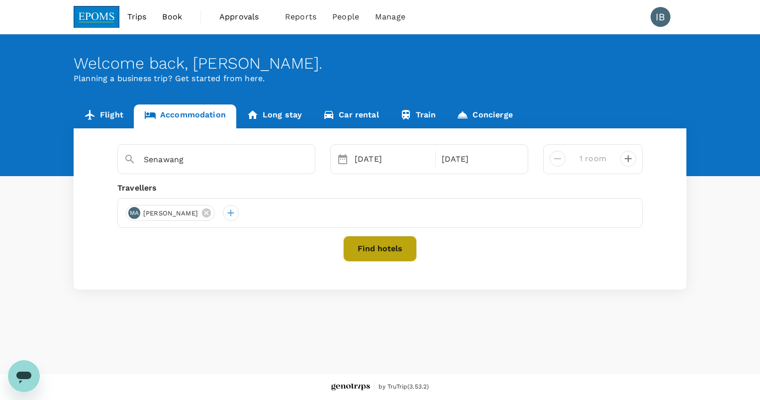
click at [388, 255] on button "Find hotels" at bounding box center [380, 249] width 74 height 26
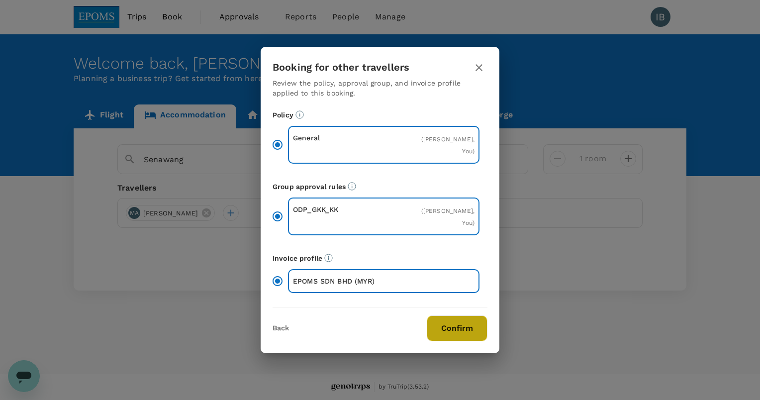
click at [463, 332] on button "Confirm" at bounding box center [457, 328] width 61 height 26
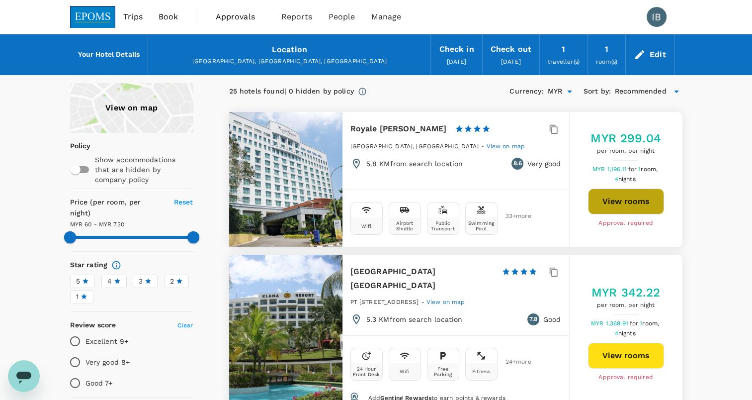
click at [631, 204] on button "View rooms" at bounding box center [626, 201] width 76 height 26
type input "728.89"
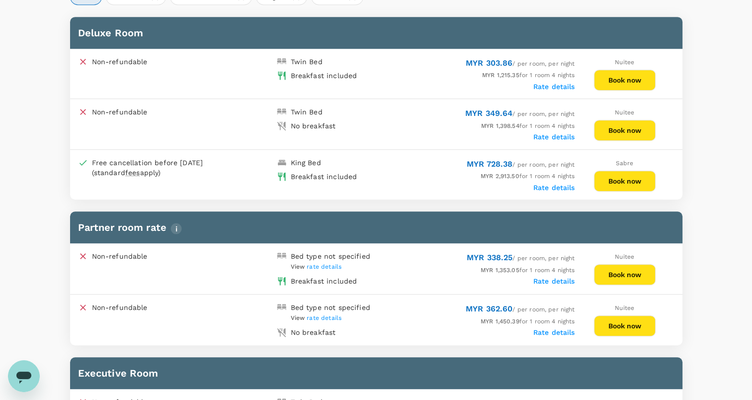
scroll to position [398, 0]
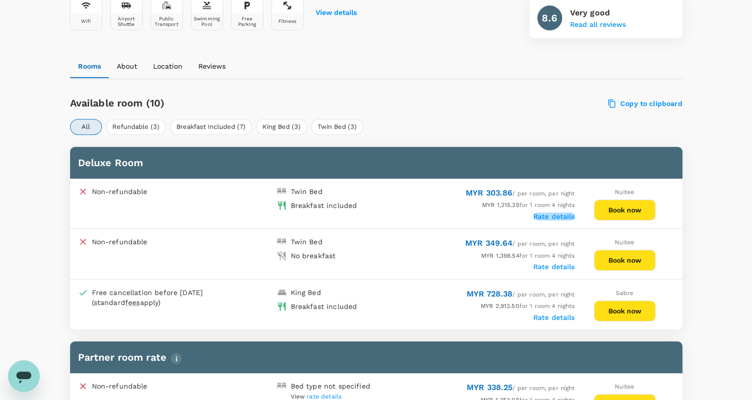
click at [556, 214] on label "Rate details" at bounding box center [554, 216] width 42 height 8
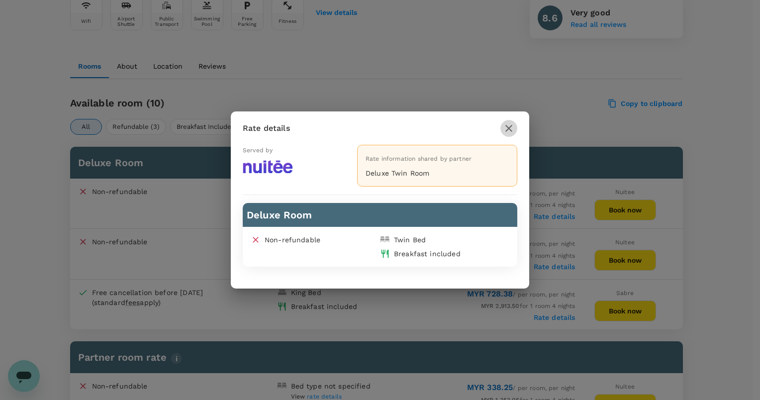
click at [509, 131] on icon "button" at bounding box center [509, 128] width 12 height 12
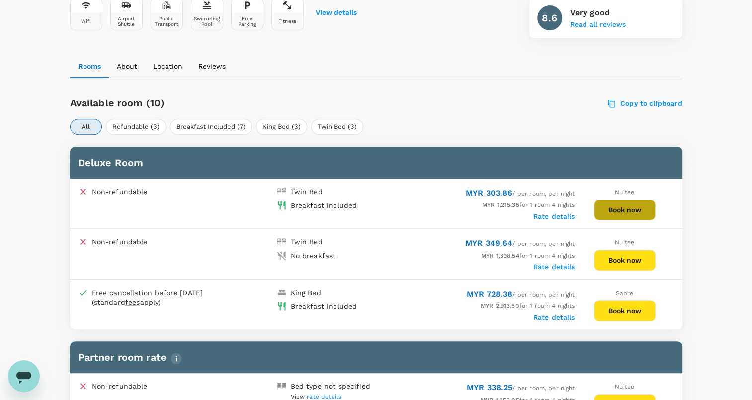
click at [629, 209] on button "Book now" at bounding box center [625, 209] width 62 height 21
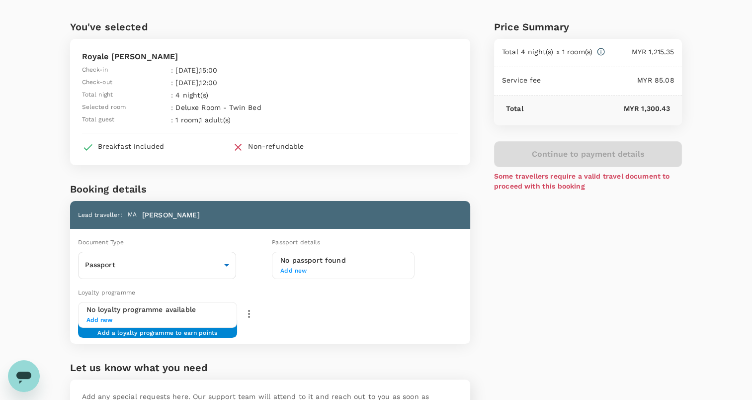
scroll to position [24, 0]
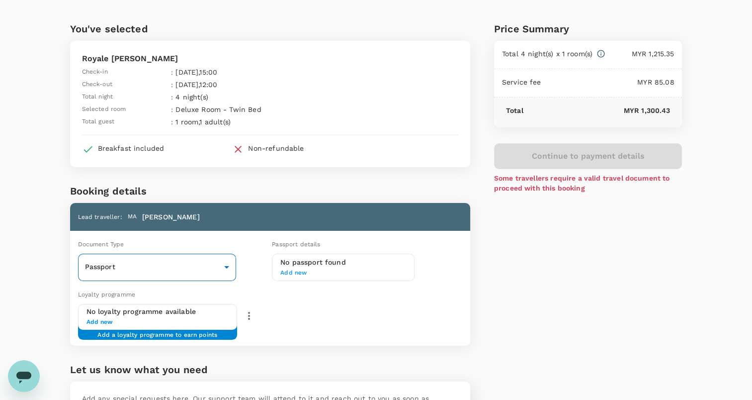
click at [227, 262] on body "Back to hotel details Review selection You've selected Royale Chulan Seremban C…" at bounding box center [376, 243] width 752 height 535
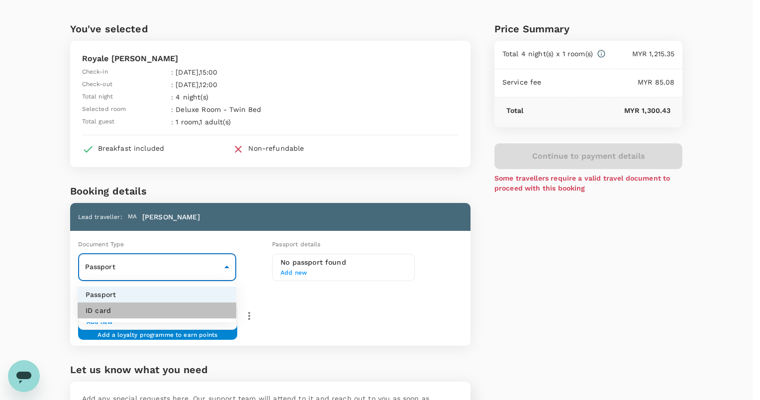
click at [157, 310] on li "ID card" at bounding box center [157, 310] width 159 height 16
type input "Id card"
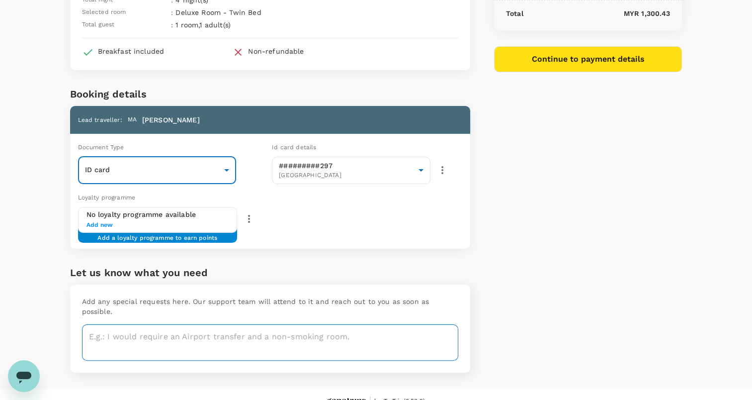
scroll to position [124, 0]
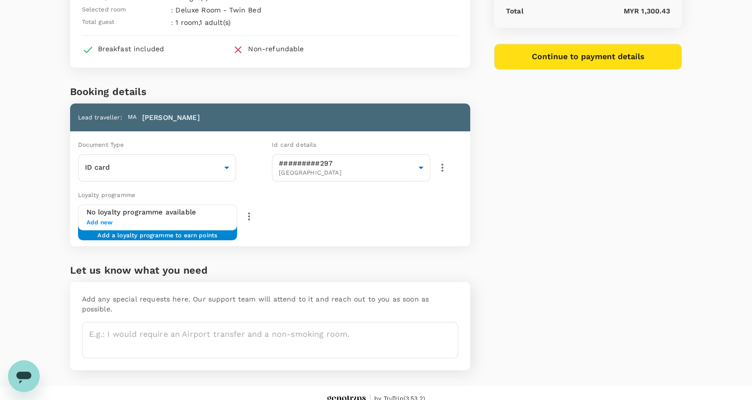
click at [587, 244] on div "Price Summary Total 4 night(s) x 1 room(s) MYR 1,215.35 Service fee MYR 85.08 T…" at bounding box center [576, 142] width 212 height 488
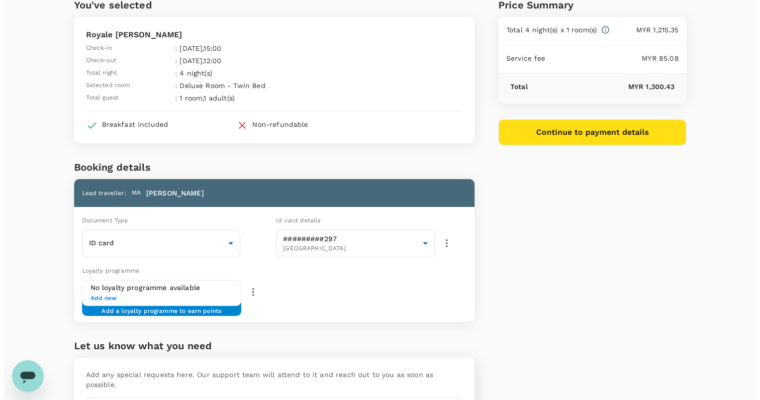
scroll to position [0, 0]
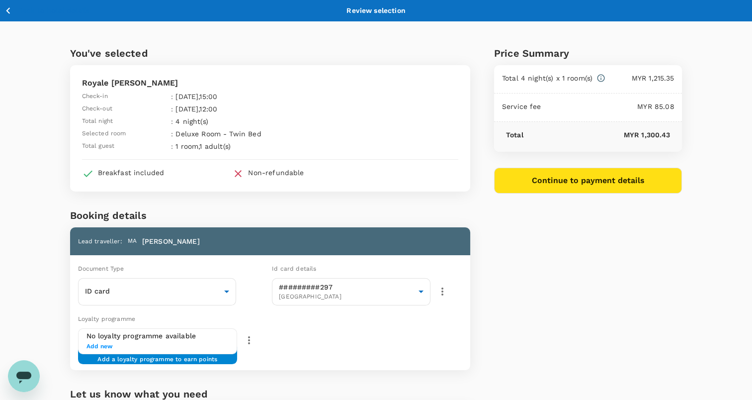
click at [550, 178] on button "Continue to payment details" at bounding box center [588, 181] width 188 height 26
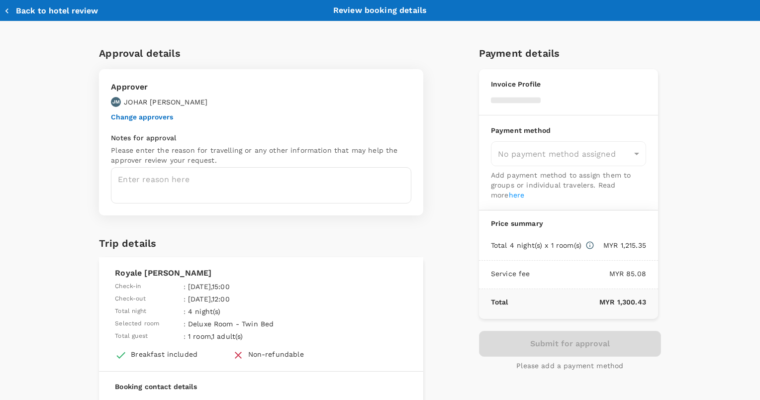
type input "9ea61a02-274a-4f65-9d5b-ca51ac7b2cfc"
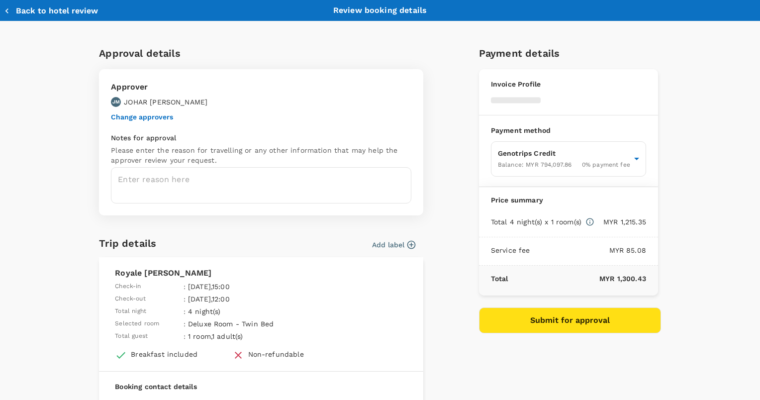
scroll to position [50, 0]
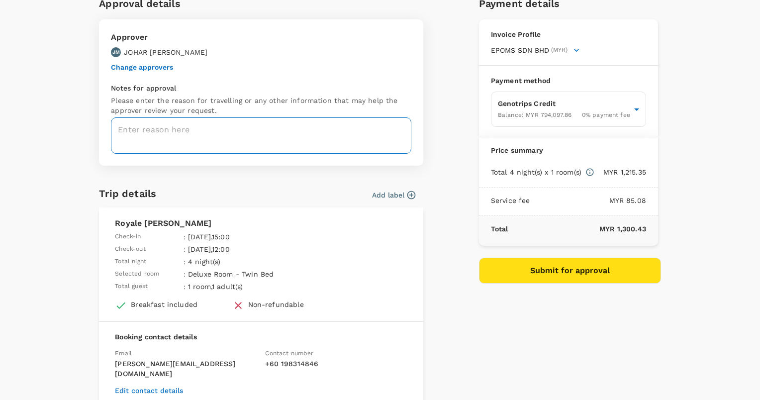
click at [245, 136] on textarea at bounding box center [261, 135] width 300 height 36
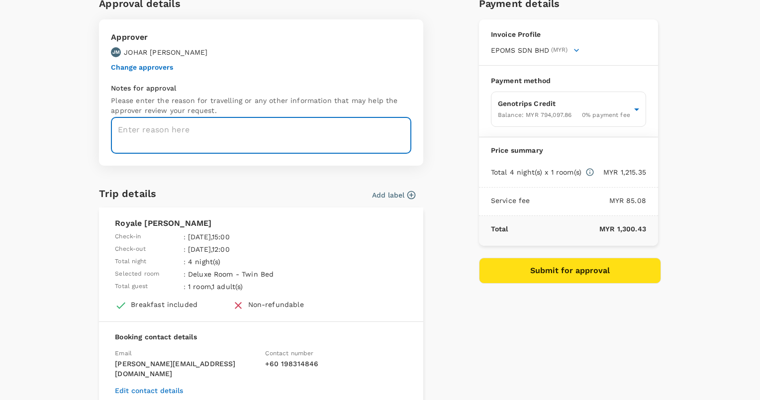
paste textarea "-attending GK PC150 PC200 Crane Robway 4100 Maintenance & Operation services at…"
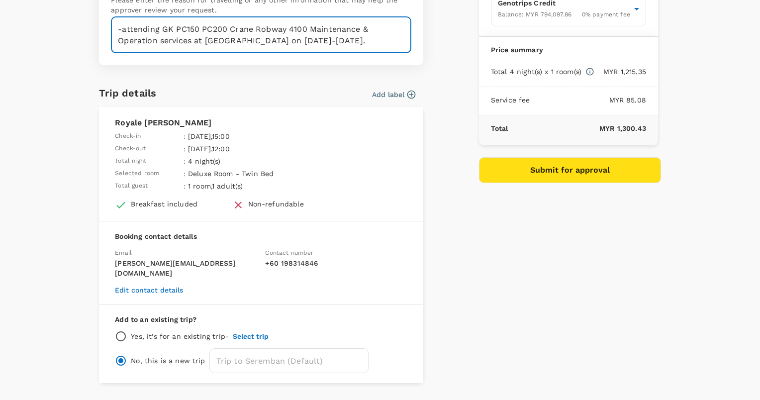
scroll to position [167, 0]
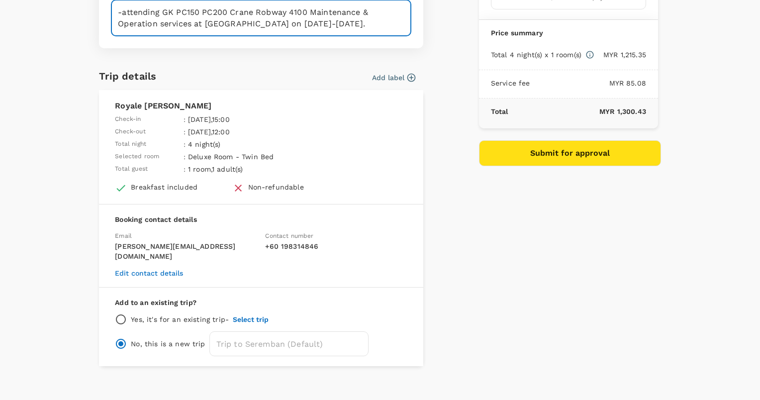
type textarea "-attending GK PC150 PC200 Crane Robway 4100 Maintenance & Operation services at…"
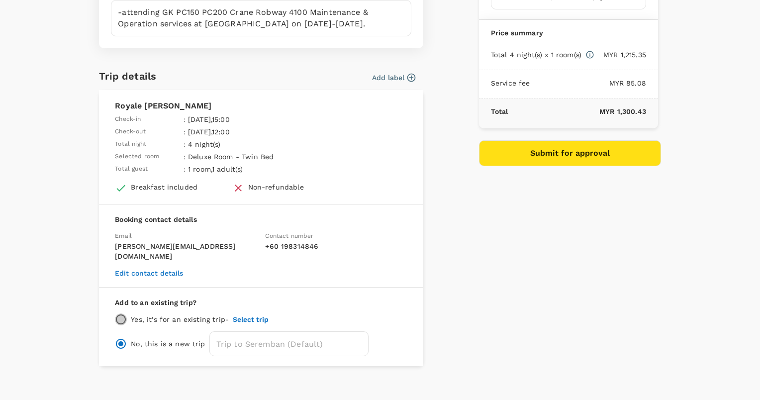
click at [120, 313] on input "radio" at bounding box center [121, 319] width 12 height 12
radio input "true"
radio input "false"
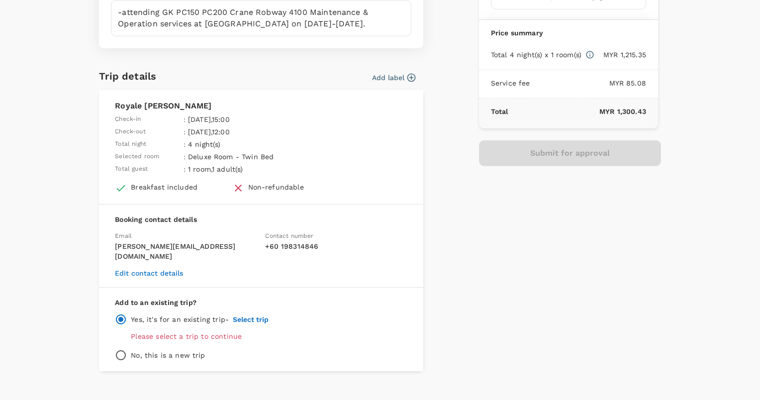
click at [216, 331] on p "Please select a trip to continue" at bounding box center [269, 336] width 276 height 10
click at [244, 315] on button "Select trip" at bounding box center [251, 319] width 36 height 8
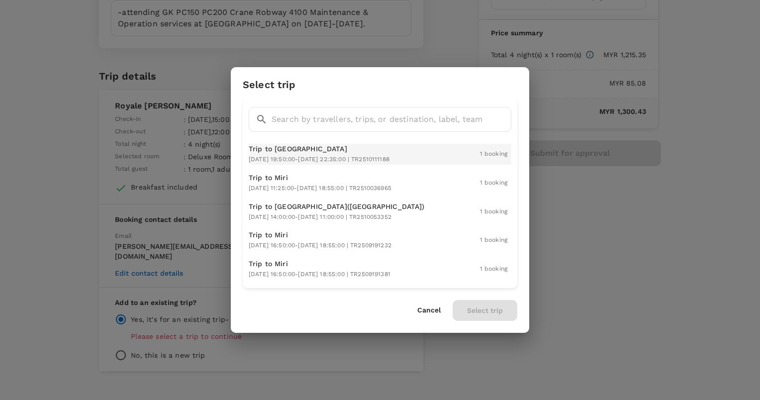
click at [301, 159] on span "2025-10-13 19:50:00 - 2025-10-13 22:35:00 | TR2510111188" at bounding box center [319, 159] width 141 height 7
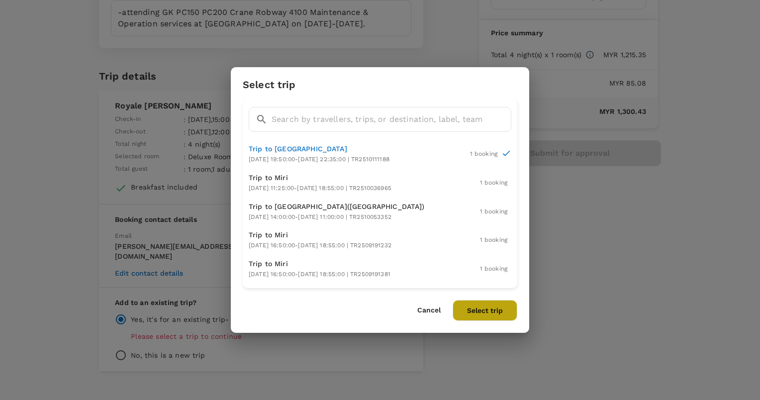
click at [475, 312] on button "Select trip" at bounding box center [484, 310] width 65 height 21
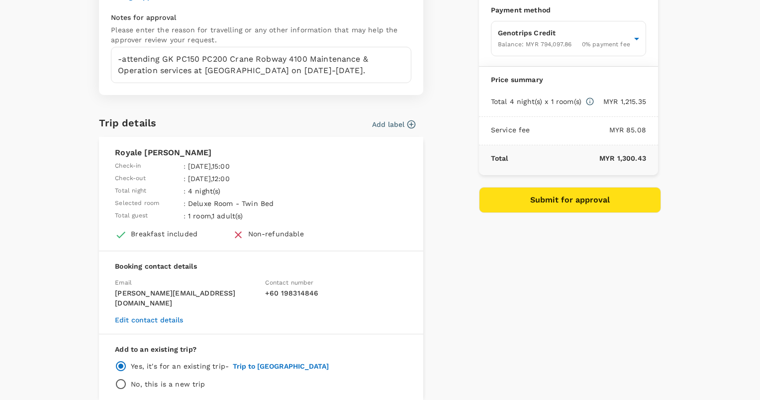
scroll to position [105, 0]
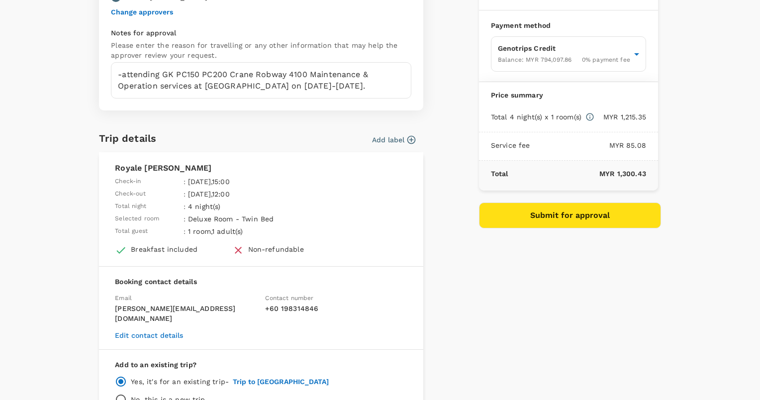
click at [544, 215] on button "Submit for approval" at bounding box center [570, 215] width 182 height 26
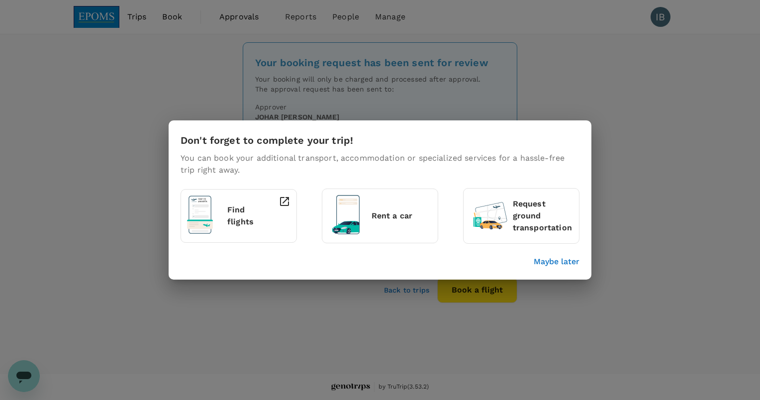
click at [241, 223] on p "Find flights" at bounding box center [243, 216] width 32 height 24
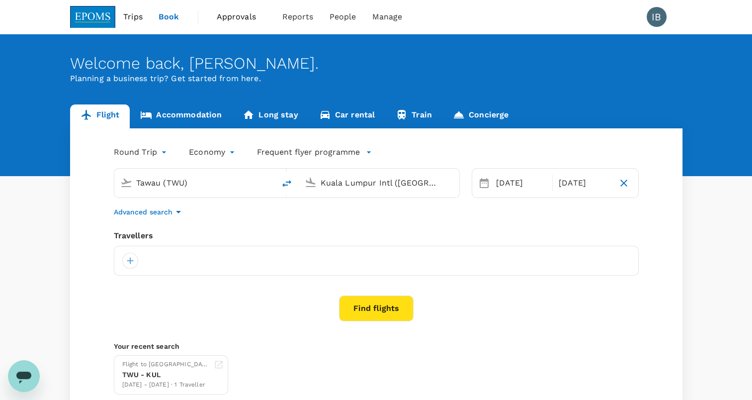
click at [288, 183] on icon "delete" at bounding box center [287, 183] width 12 height 12
type input "Kuala Lumpur Intl ([GEOGRAPHIC_DATA])"
type input "Tawau (TWU)"
click at [626, 184] on icon "button" at bounding box center [624, 183] width 12 height 12
type input "oneway"
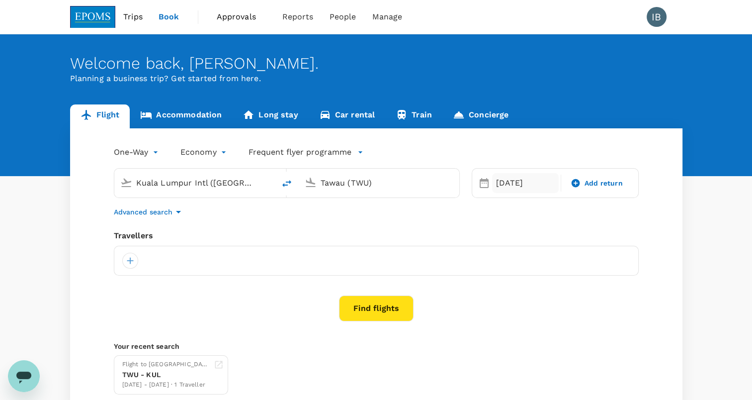
click at [508, 184] on div "[DATE]" at bounding box center [525, 183] width 67 height 20
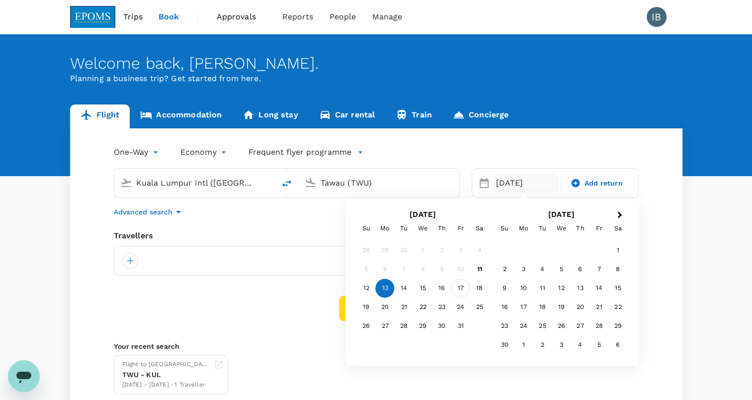
click at [464, 289] on div "17" at bounding box center [460, 288] width 19 height 19
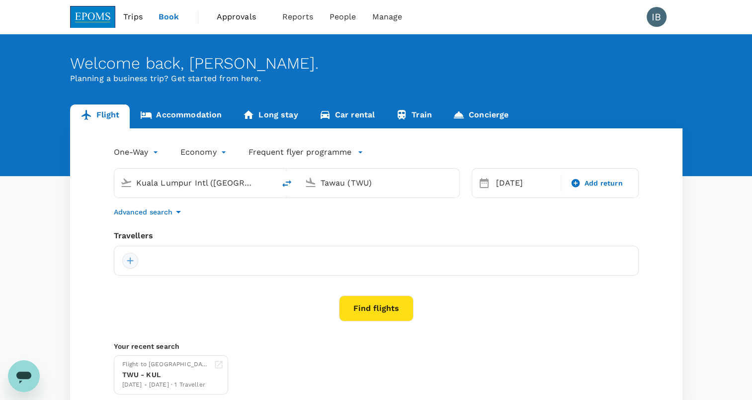
click at [130, 260] on div at bounding box center [130, 261] width 16 height 16
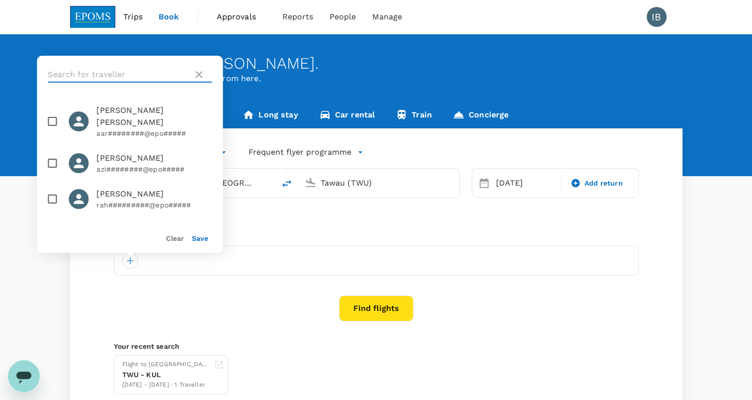
click at [108, 76] on input "text" at bounding box center [118, 75] width 141 height 16
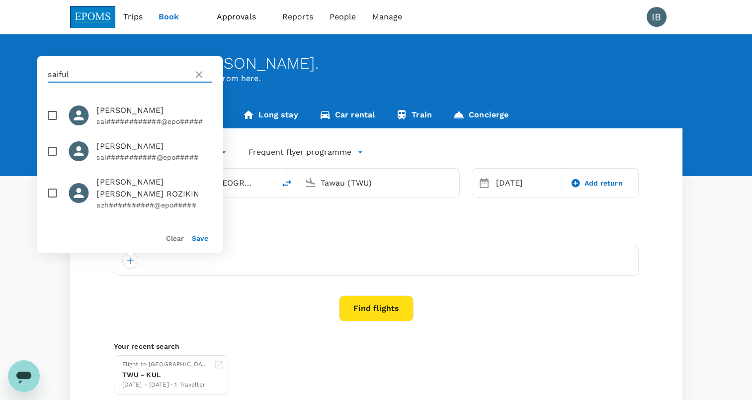
type input "saiful"
click at [101, 111] on span "MOHD SAIFULIZAM AZIZ" at bounding box center [153, 110] width 115 height 12
checkbox input "true"
click at [197, 237] on button "Save" at bounding box center [200, 238] width 16 height 8
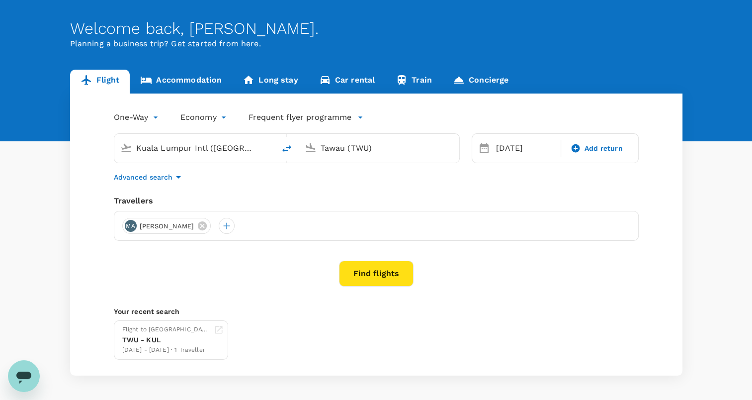
scroll to position [50, 0]
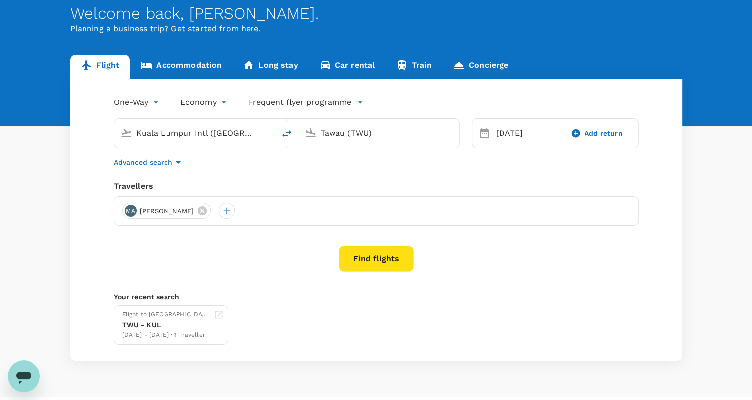
click at [370, 261] on button "Find flights" at bounding box center [376, 259] width 75 height 26
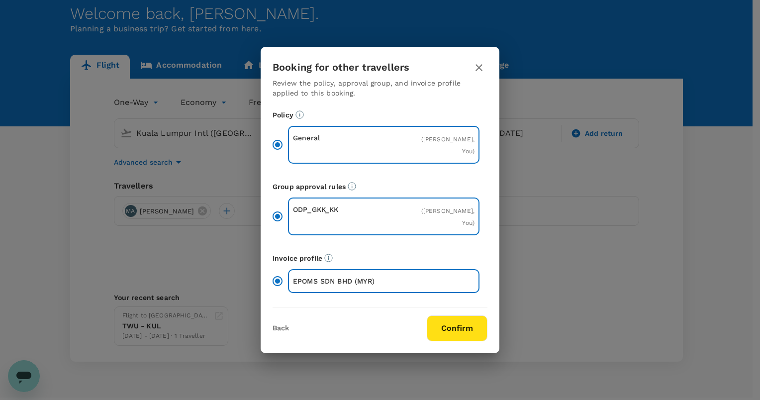
click at [442, 328] on button "Confirm" at bounding box center [457, 328] width 61 height 26
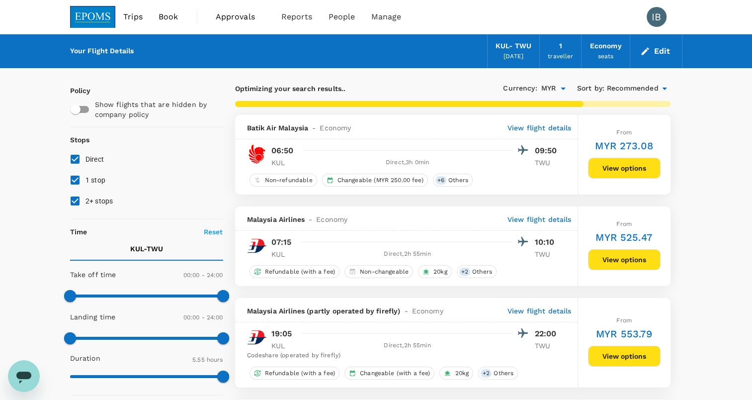
type input "395"
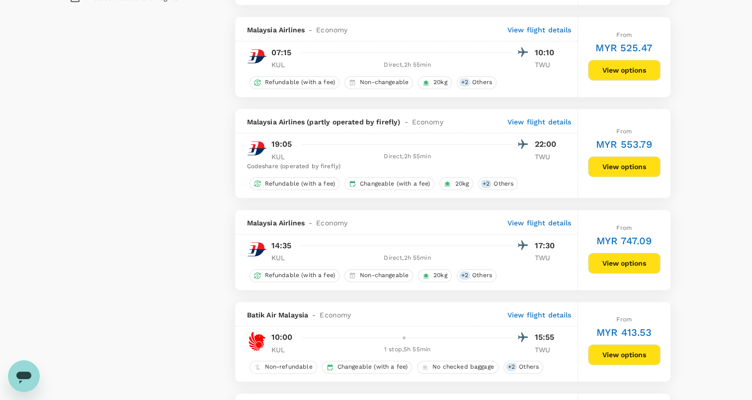
scroll to position [746, 0]
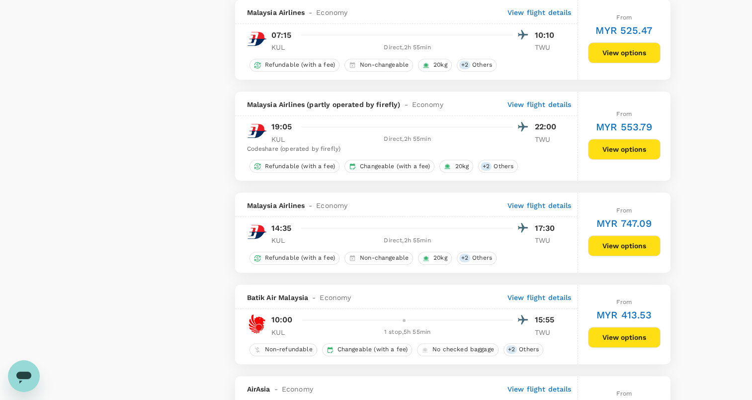
click at [611, 247] on button "View options" at bounding box center [624, 245] width 73 height 21
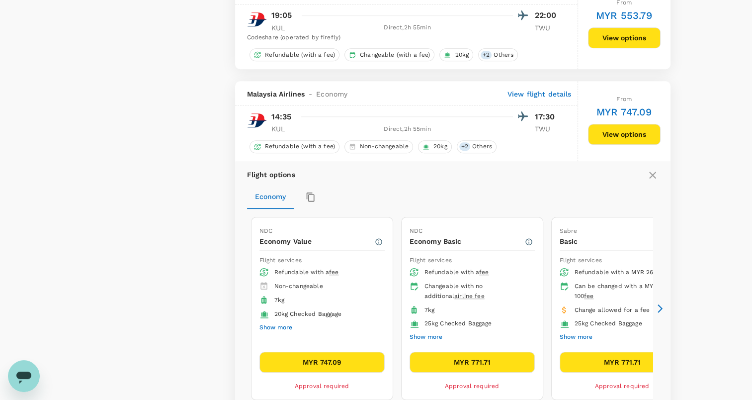
scroll to position [938, 0]
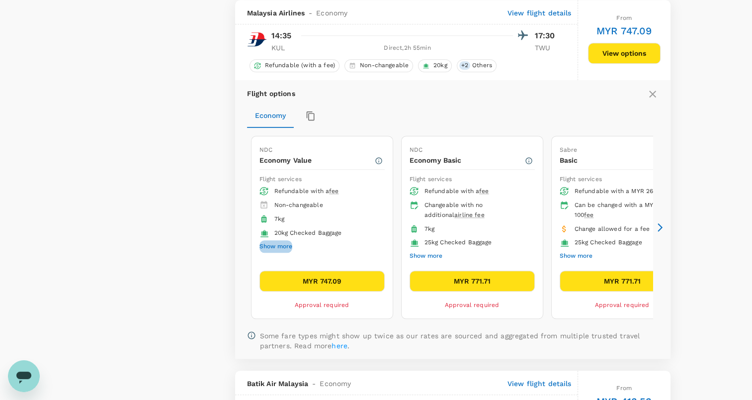
click at [280, 246] on button "Show more" at bounding box center [276, 246] width 33 height 13
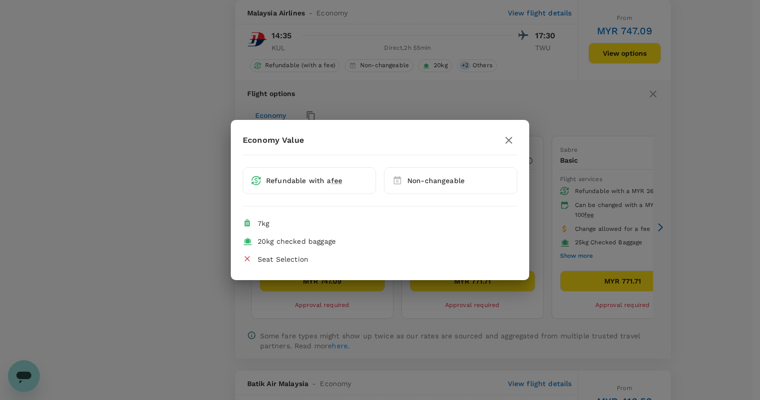
click at [511, 142] on icon "button" at bounding box center [508, 140] width 7 height 7
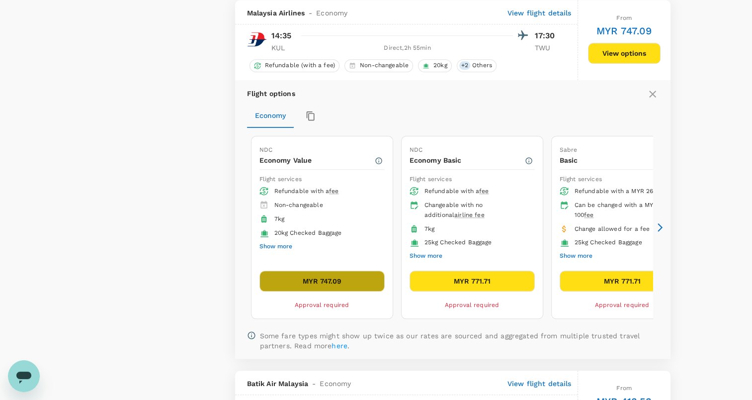
click at [337, 282] on button "MYR 747.09" at bounding box center [322, 280] width 125 height 21
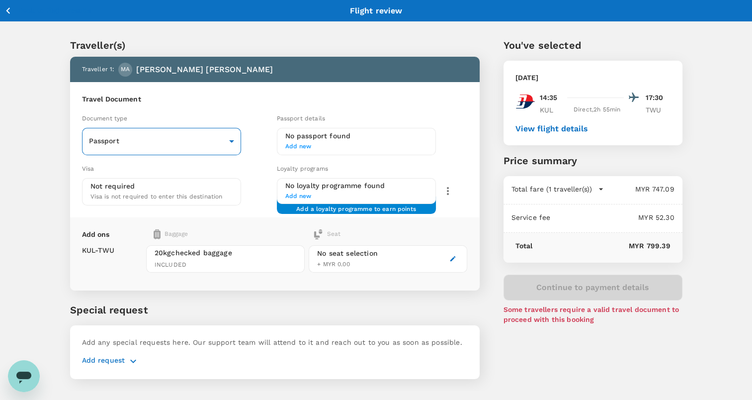
click at [230, 143] on body "Back to flight results Flight review Traveller(s) Traveller 1 : MA MOHD SAIFULI…" at bounding box center [376, 213] width 752 height 426
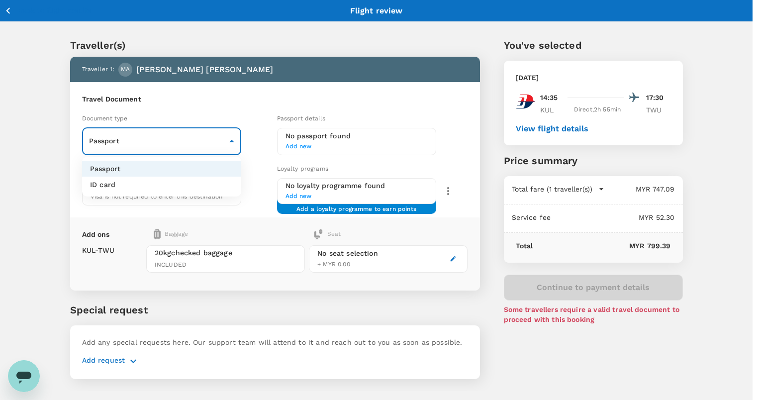
click at [180, 183] on li "ID card" at bounding box center [161, 184] width 159 height 16
type input "Id card"
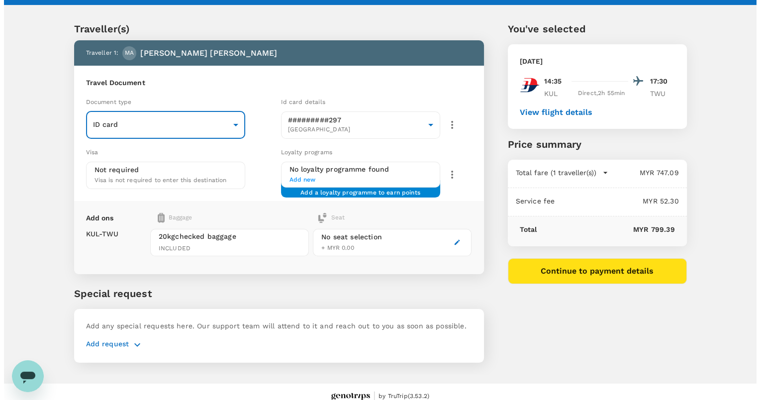
scroll to position [26, 0]
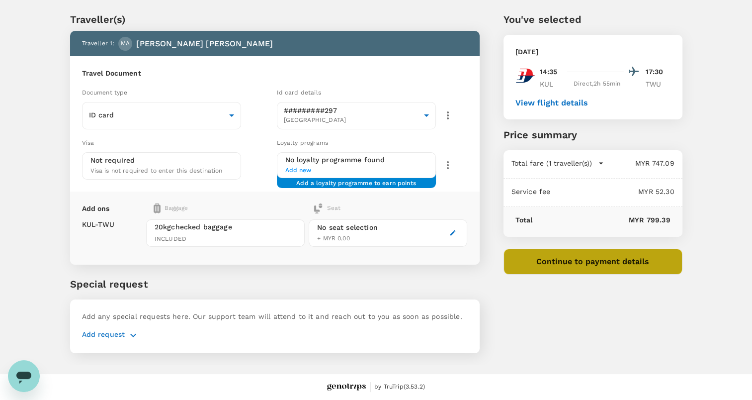
click at [569, 265] on button "Continue to payment details" at bounding box center [593, 262] width 179 height 26
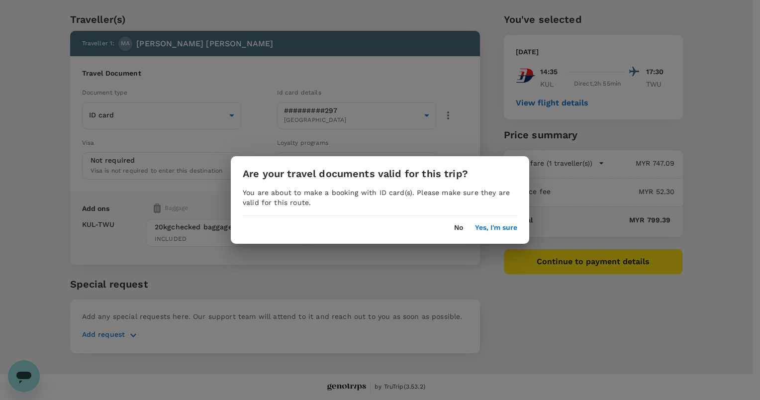
click at [490, 232] on div "Are your travel documents valid for this trip? You are about to make a booking …" at bounding box center [380, 199] width 298 height 87
click at [490, 231] on button "Yes, I'm sure" at bounding box center [496, 228] width 42 height 8
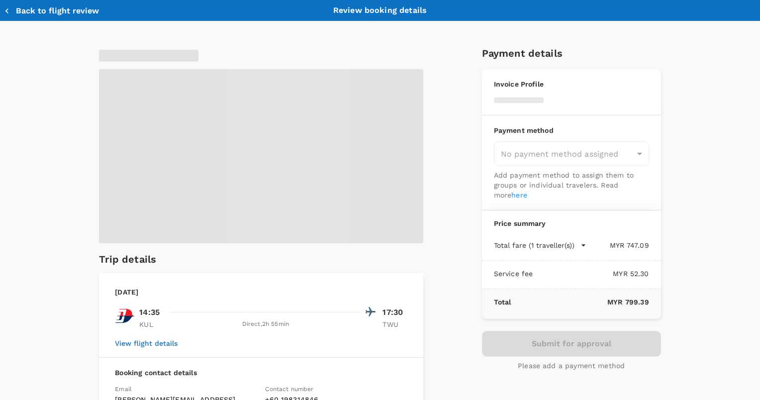
type input "9ea61a02-274a-4f65-9d5b-ca51ac7b2cfc"
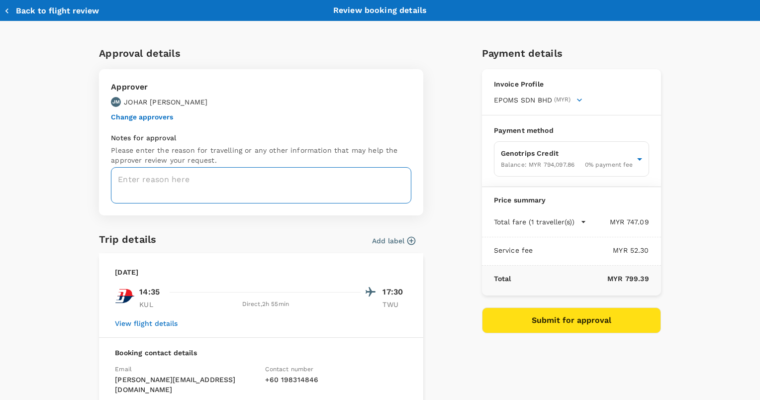
click at [213, 176] on textarea at bounding box center [261, 185] width 300 height 36
paste textarea "-attending GK PC150 PC200 Crane Robway 4100 Maintenance & Operation services at…"
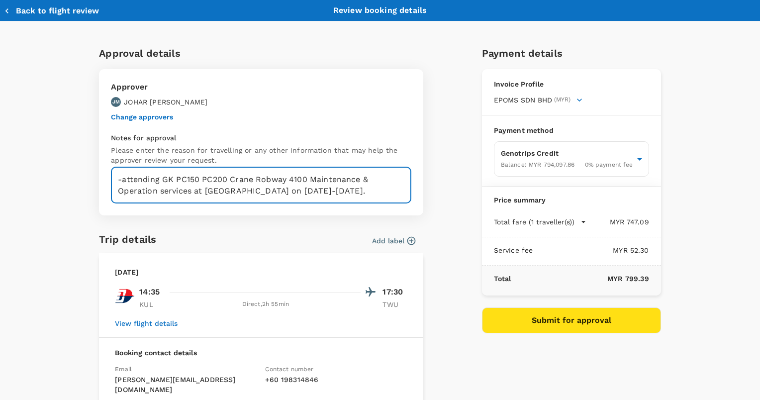
scroll to position [50, 0]
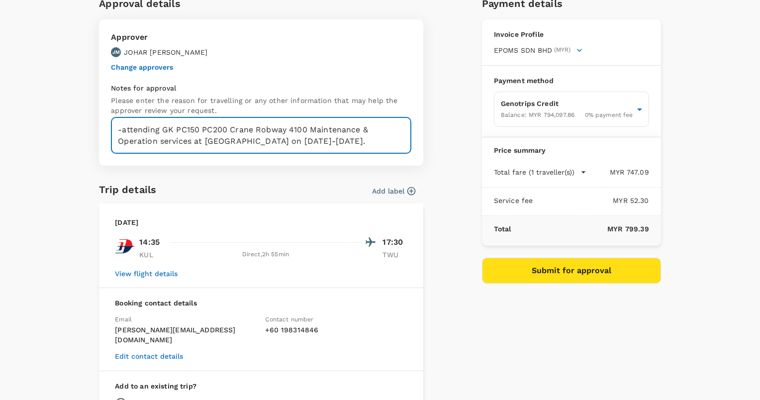
type textarea "-attending GK PC150 PC200 Crane Robway 4100 Maintenance & Operation services at…"
click at [533, 273] on button "Submit for approval" at bounding box center [571, 271] width 179 height 26
